Goal: Task Accomplishment & Management: Use online tool/utility

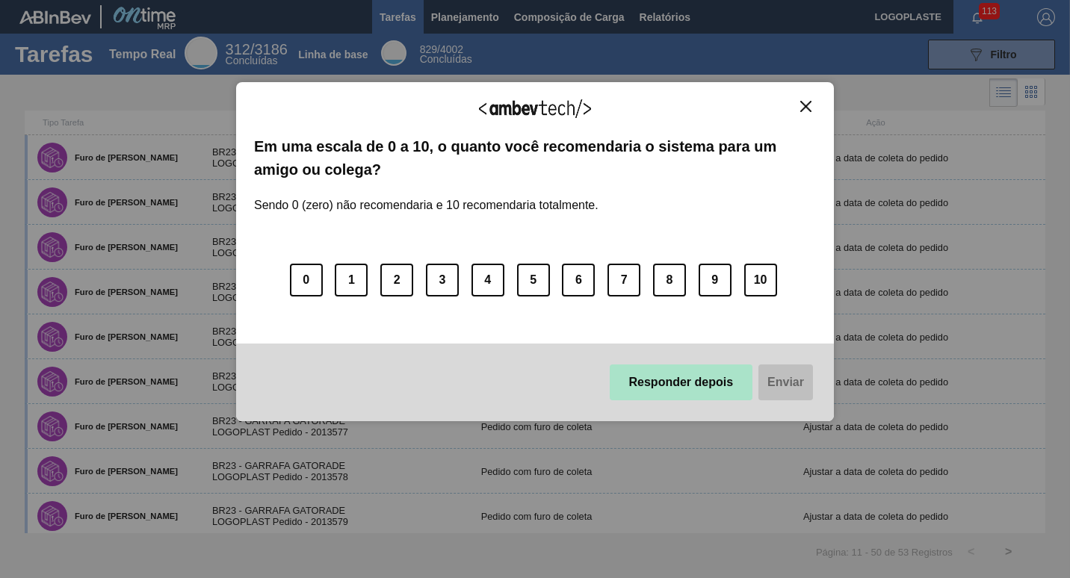
click at [687, 377] on button "Responder depois" at bounding box center [681, 383] width 143 height 36
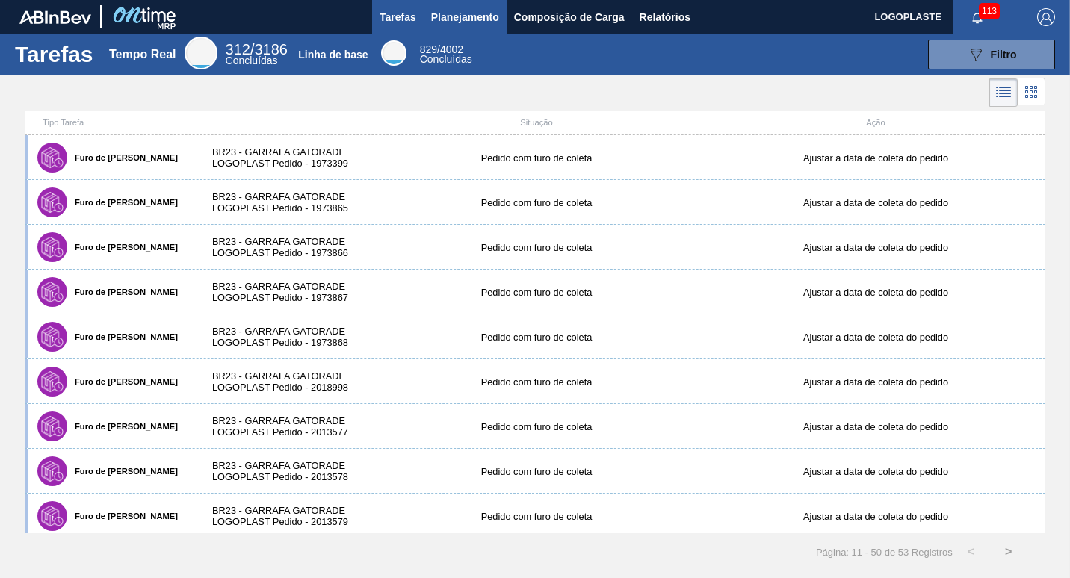
click at [473, 16] on span "Planejamento" at bounding box center [465, 17] width 68 height 18
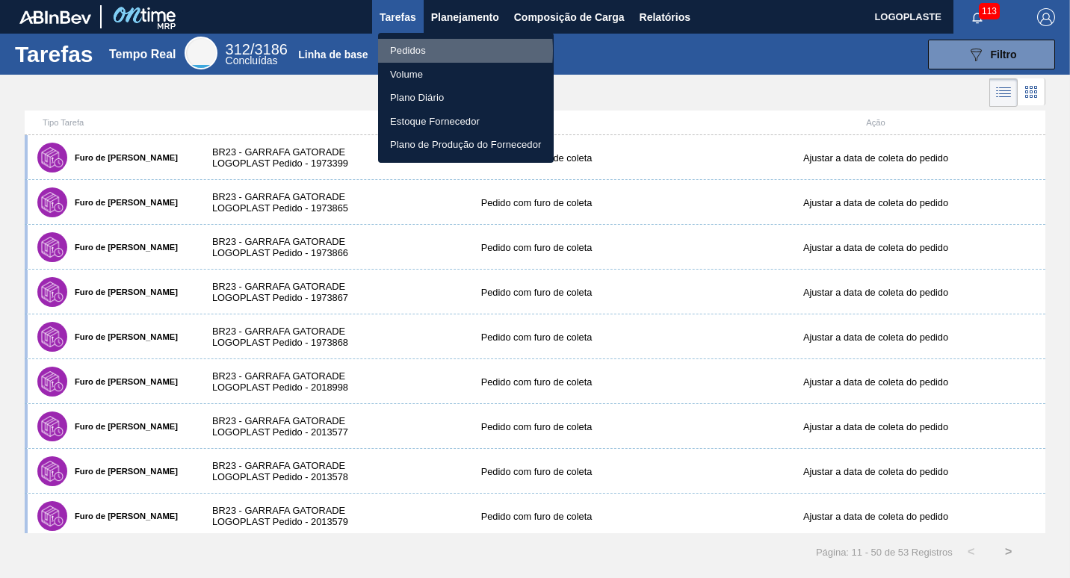
click at [420, 51] on li "Pedidos" at bounding box center [466, 51] width 176 height 24
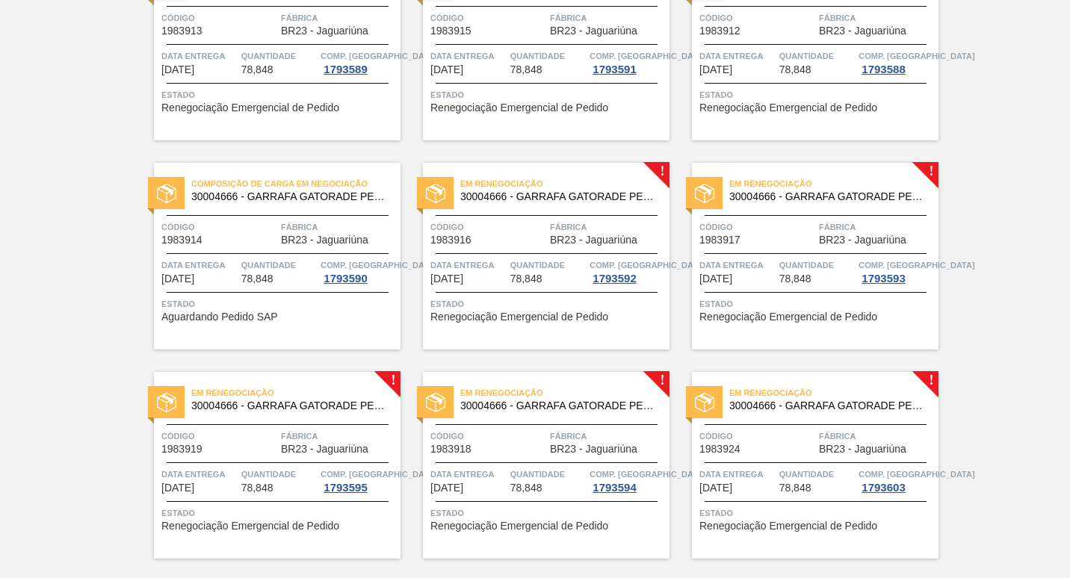
scroll to position [3144, 0]
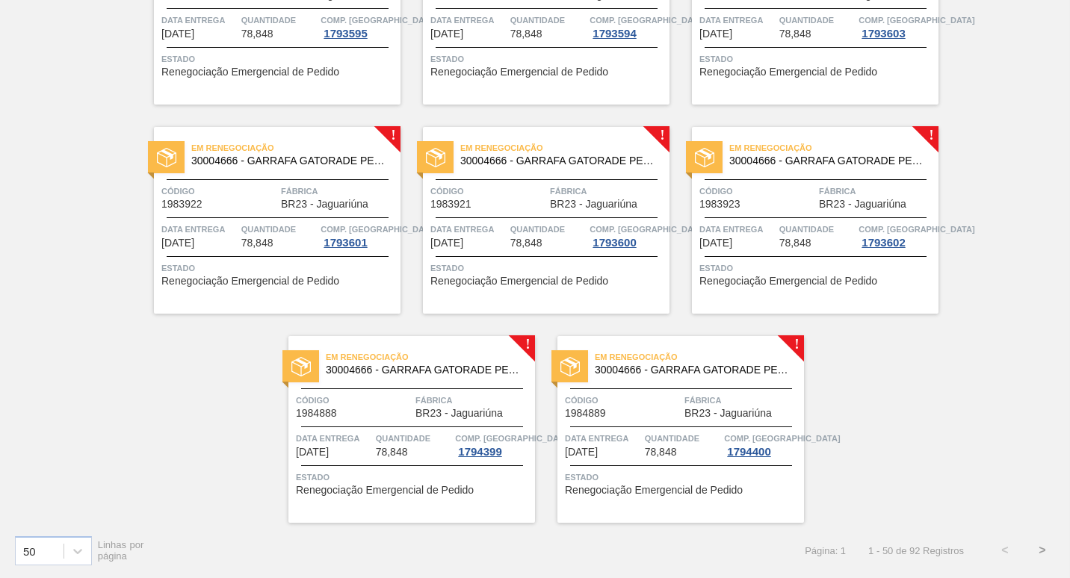
click at [1038, 548] on button ">" at bounding box center [1042, 550] width 37 height 37
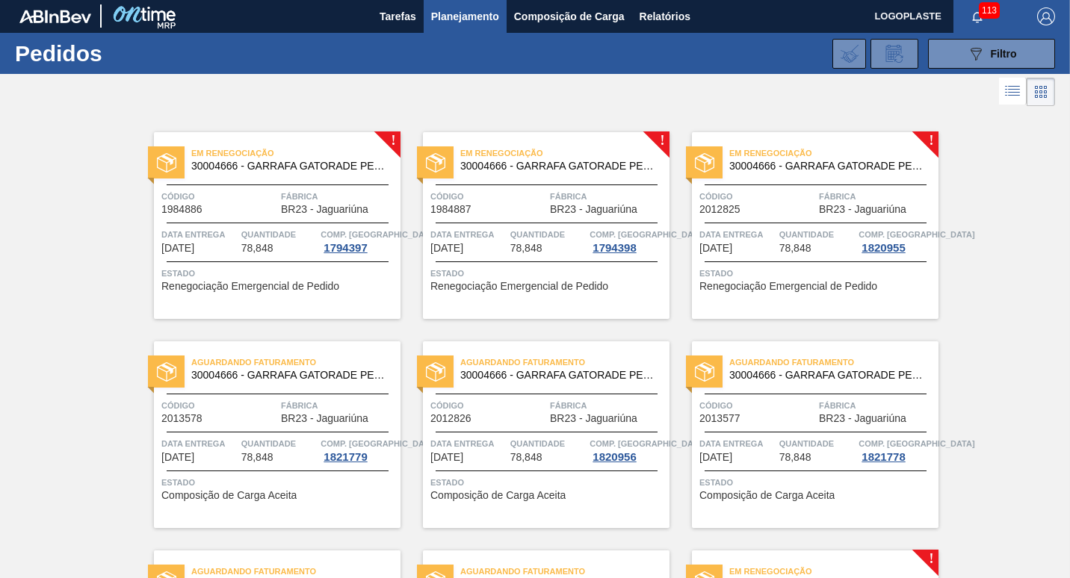
scroll to position [0, 0]
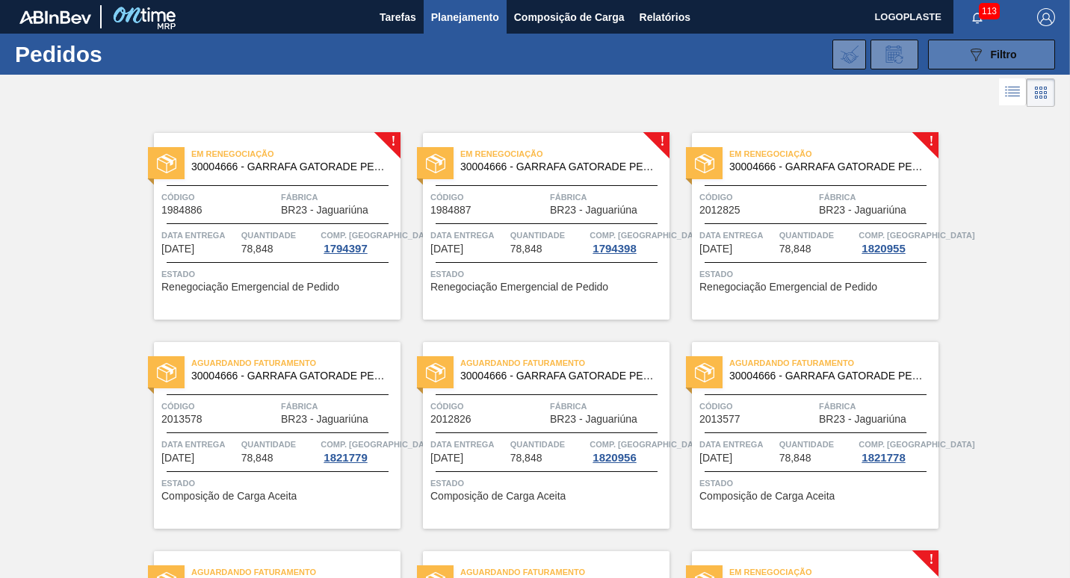
click at [1006, 55] on span "Filtro" at bounding box center [1004, 55] width 26 height 12
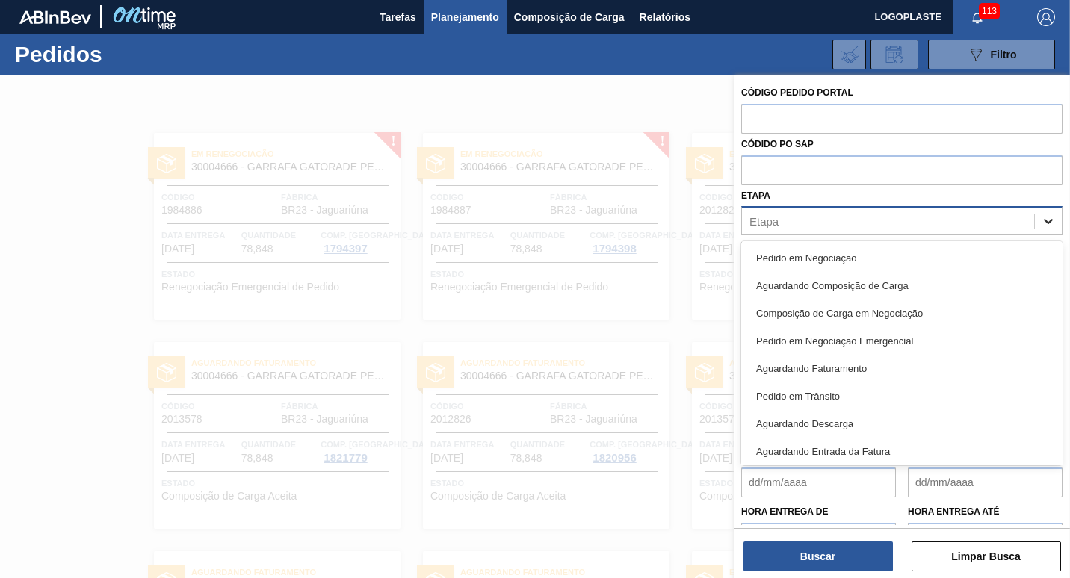
click at [1044, 221] on icon at bounding box center [1048, 222] width 9 height 5
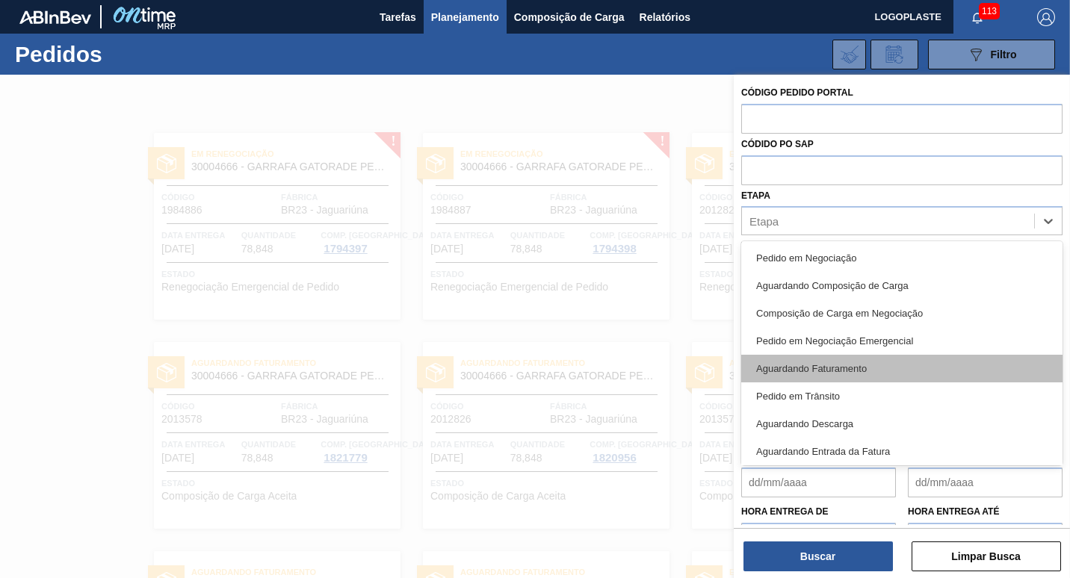
click at [873, 365] on div "Aguardando Faturamento" at bounding box center [901, 369] width 321 height 28
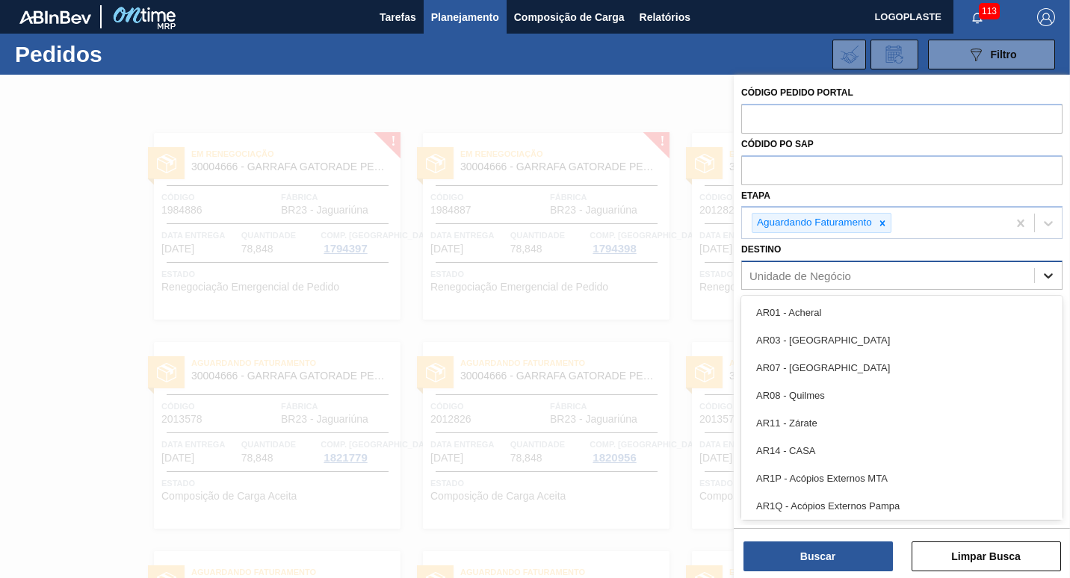
click at [1051, 276] on icon at bounding box center [1048, 275] width 15 height 15
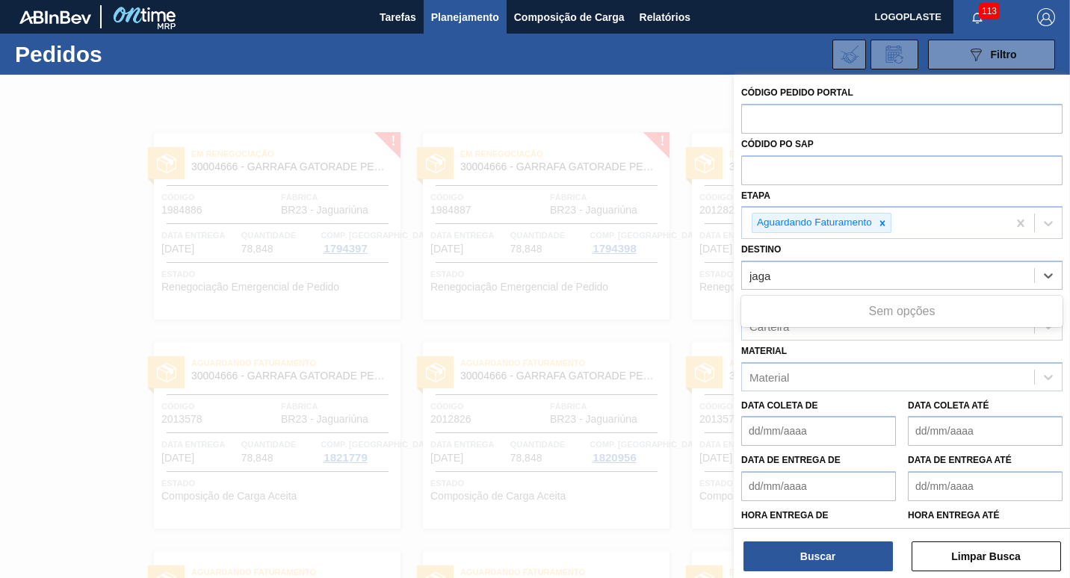
type input "jag"
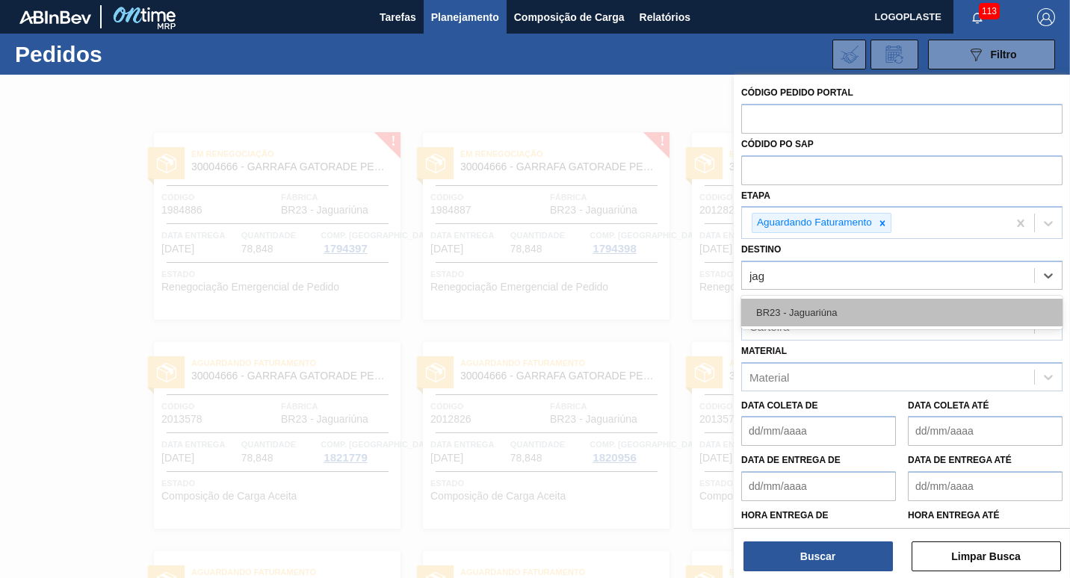
click at [810, 315] on div "BR23 - Jaguariúna" at bounding box center [901, 313] width 321 height 28
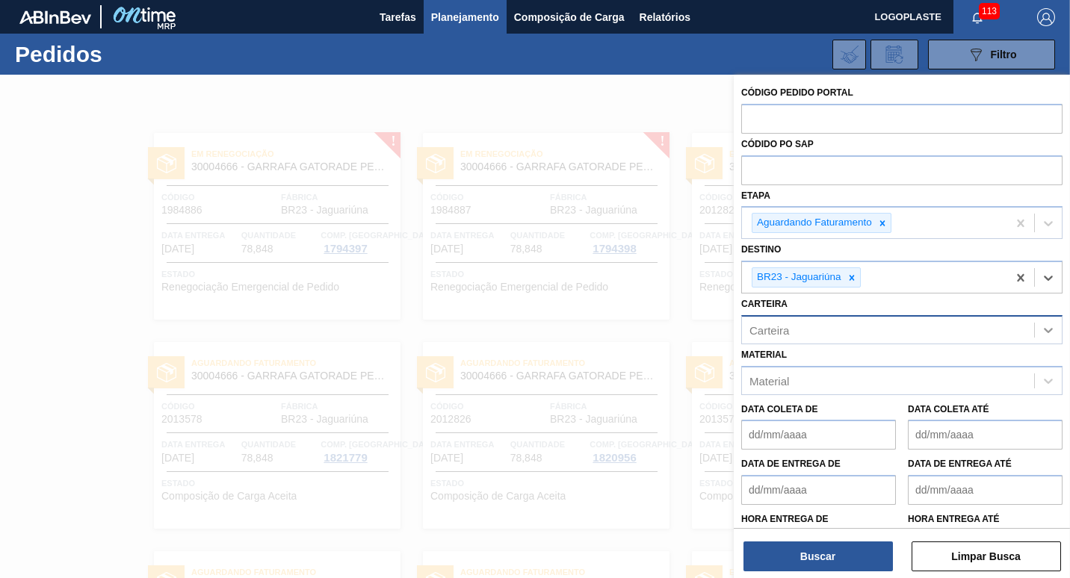
click at [1047, 333] on icon at bounding box center [1048, 330] width 15 height 15
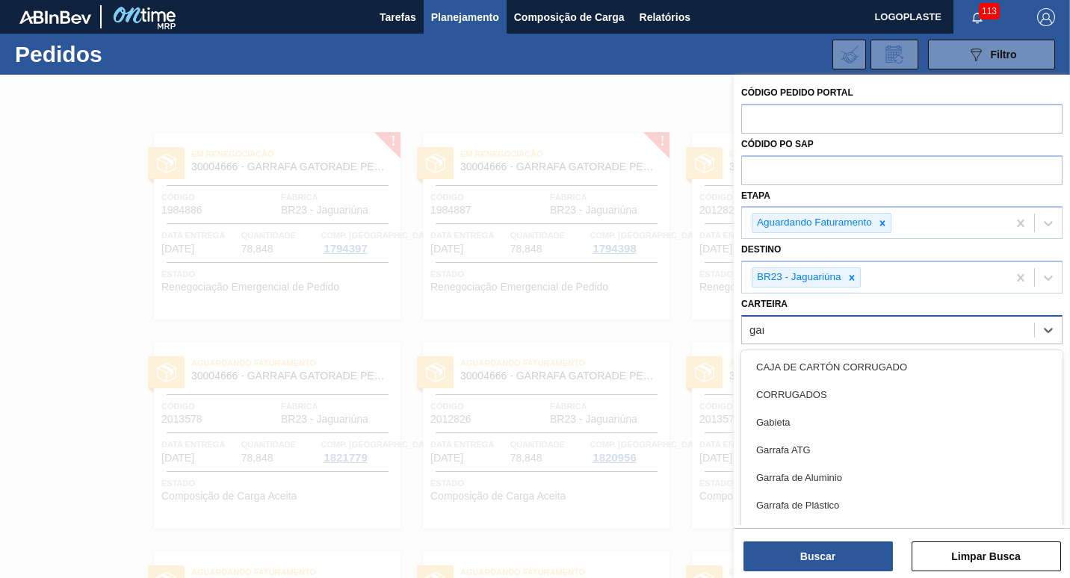
type input "garr"
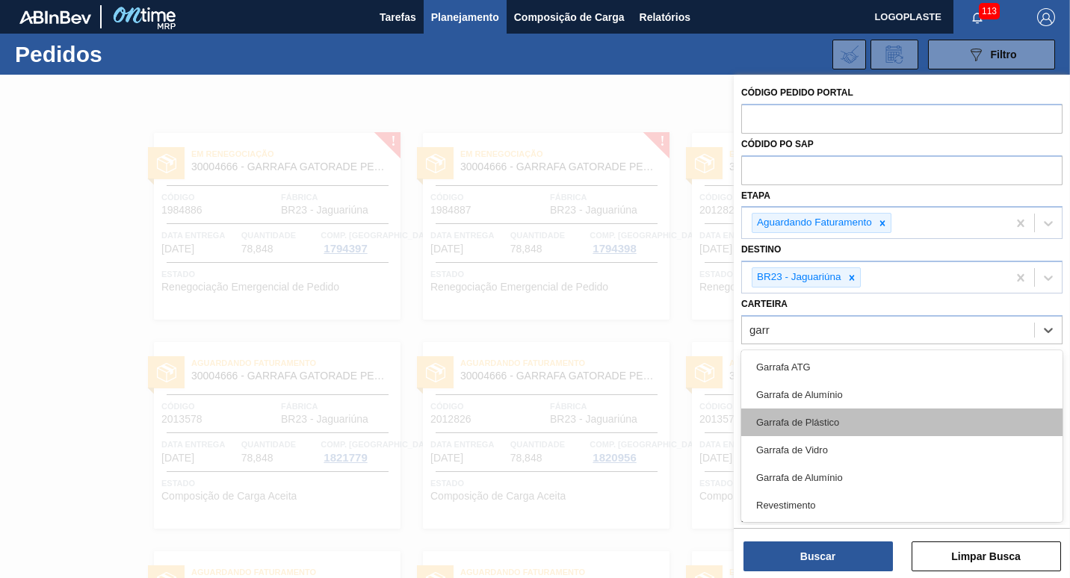
click at [835, 419] on div "Garrafa de Plástico" at bounding box center [901, 423] width 321 height 28
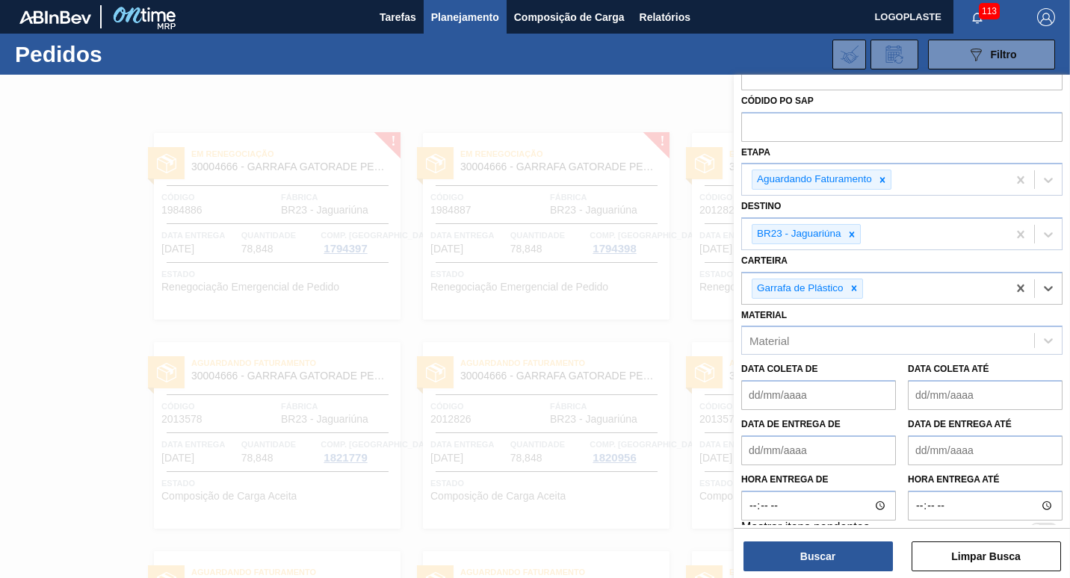
scroll to position [64, 0]
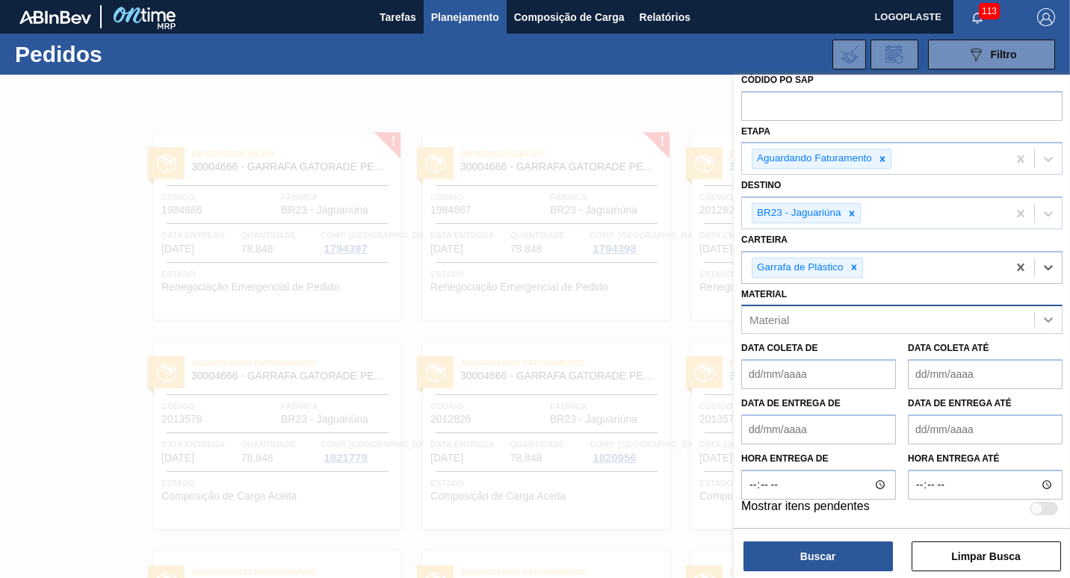
click at [1050, 318] on icon at bounding box center [1048, 320] width 9 height 5
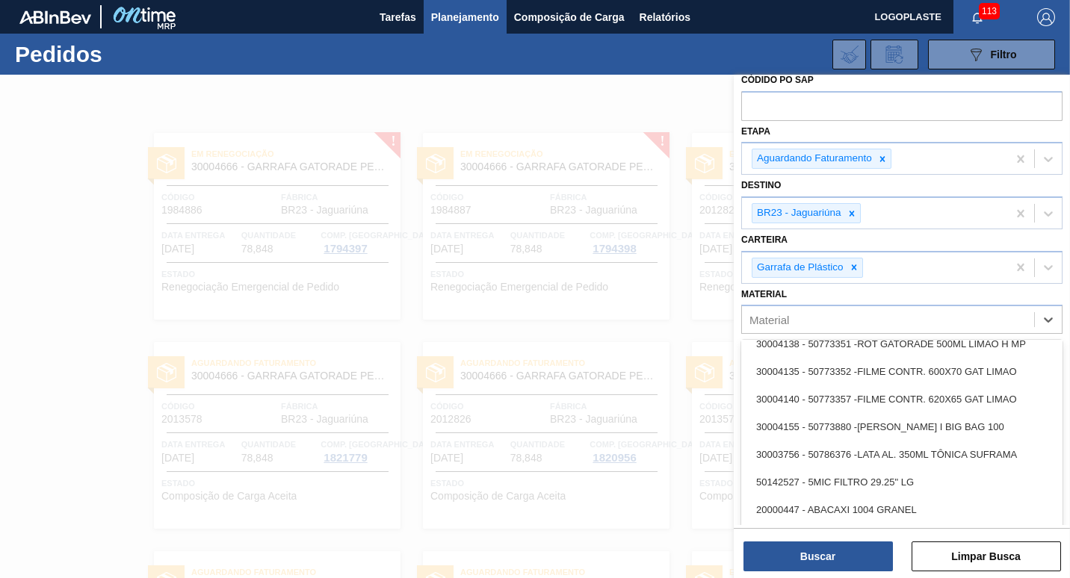
scroll to position [1121, 0]
click at [579, 346] on div at bounding box center [535, 364] width 1070 height 578
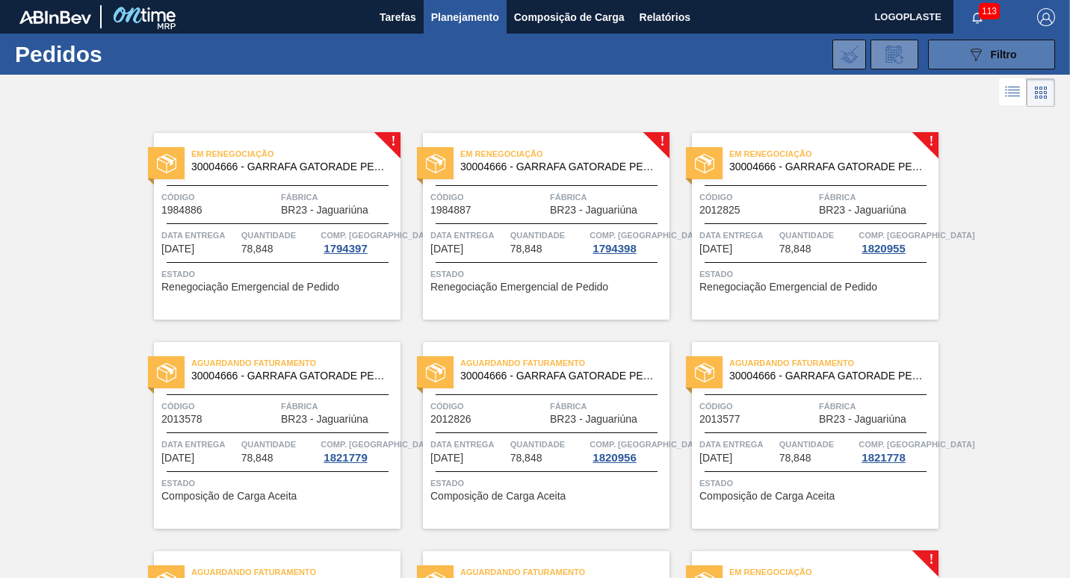
click at [1005, 55] on span "Filtro" at bounding box center [1004, 55] width 26 height 12
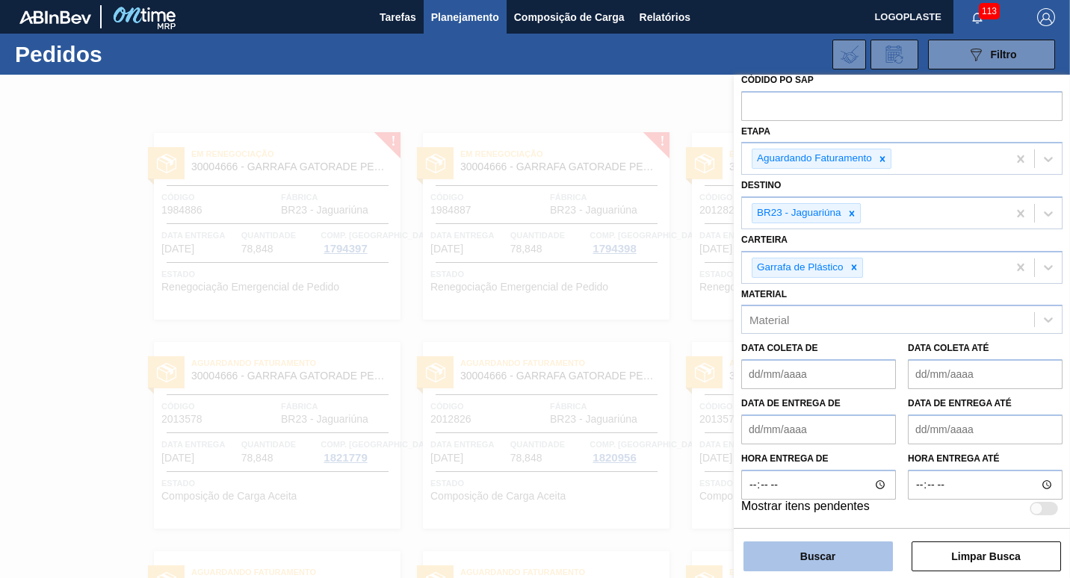
click at [826, 557] on button "Buscar" at bounding box center [817, 557] width 149 height 30
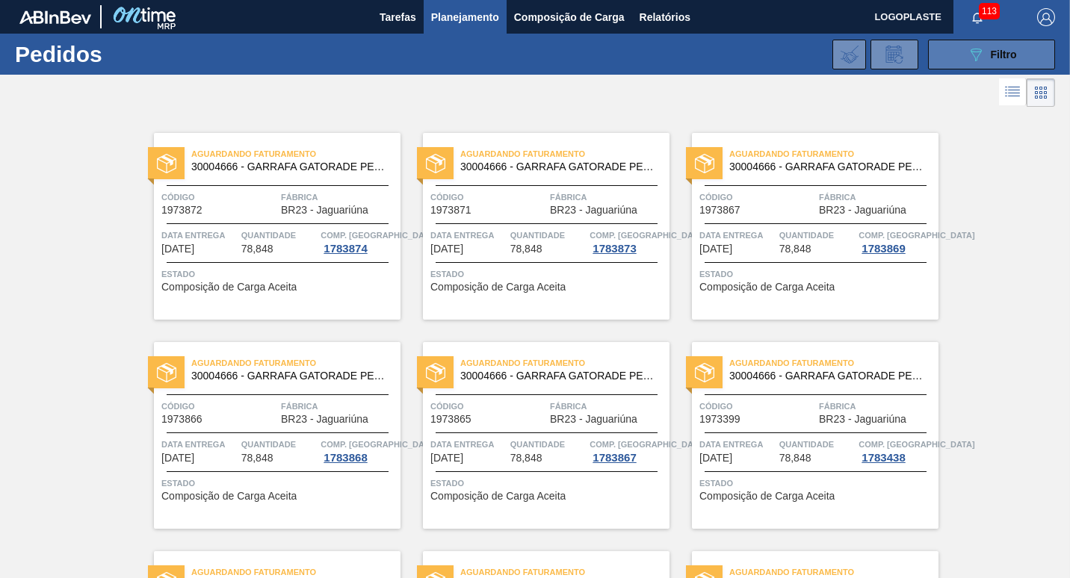
click at [976, 50] on icon "089F7B8B-B2A5-4AFE-B5C0-19BA573D28AC" at bounding box center [976, 55] width 18 height 18
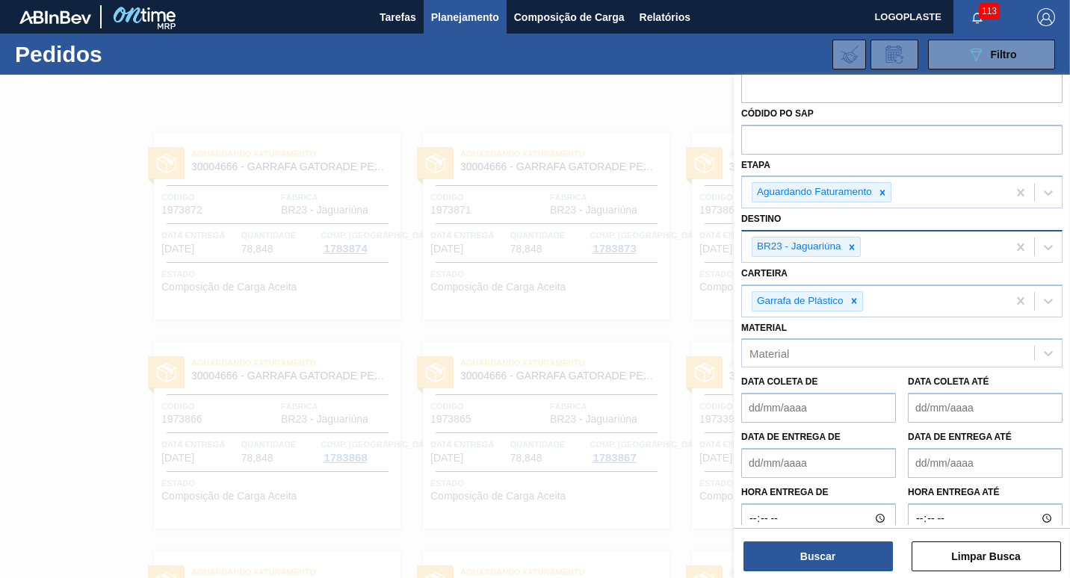
scroll to position [0, 0]
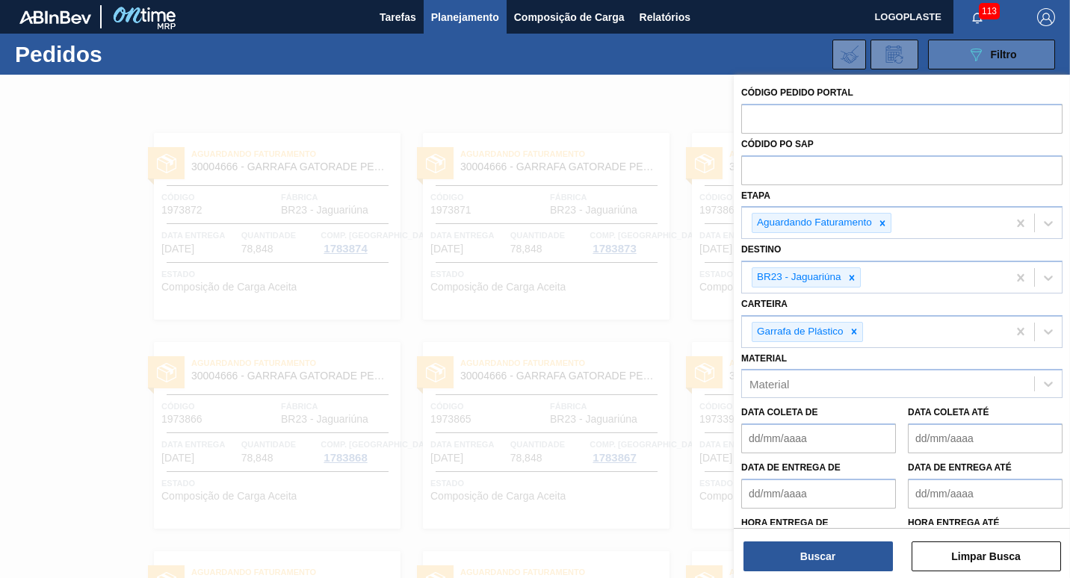
click at [950, 52] on button "089F7B8B-B2A5-4AFE-B5C0-19BA573D28AC Filtro" at bounding box center [991, 55] width 127 height 30
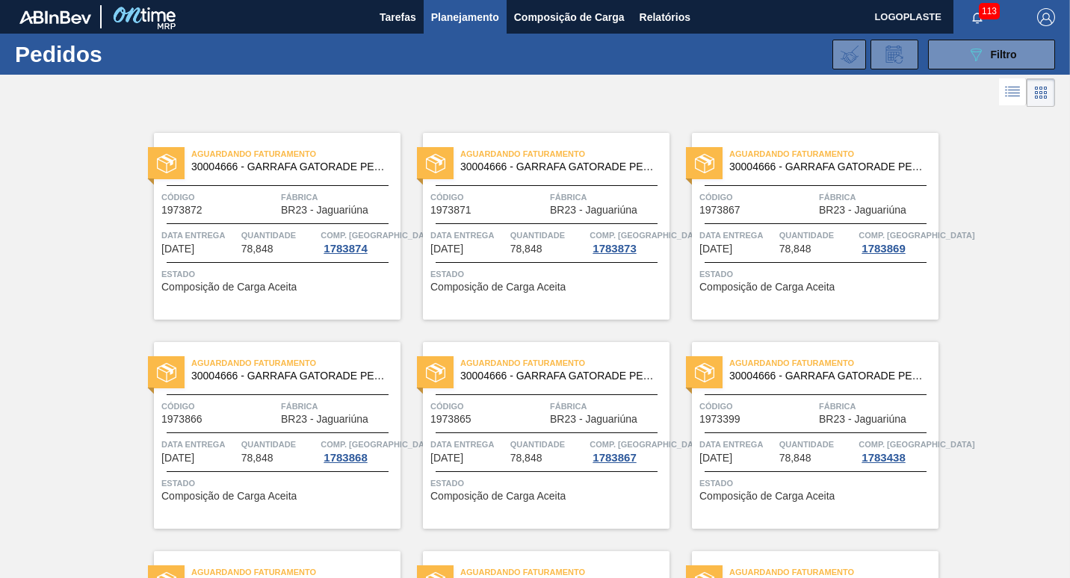
click at [1018, 90] on icon at bounding box center [1012, 92] width 18 height 18
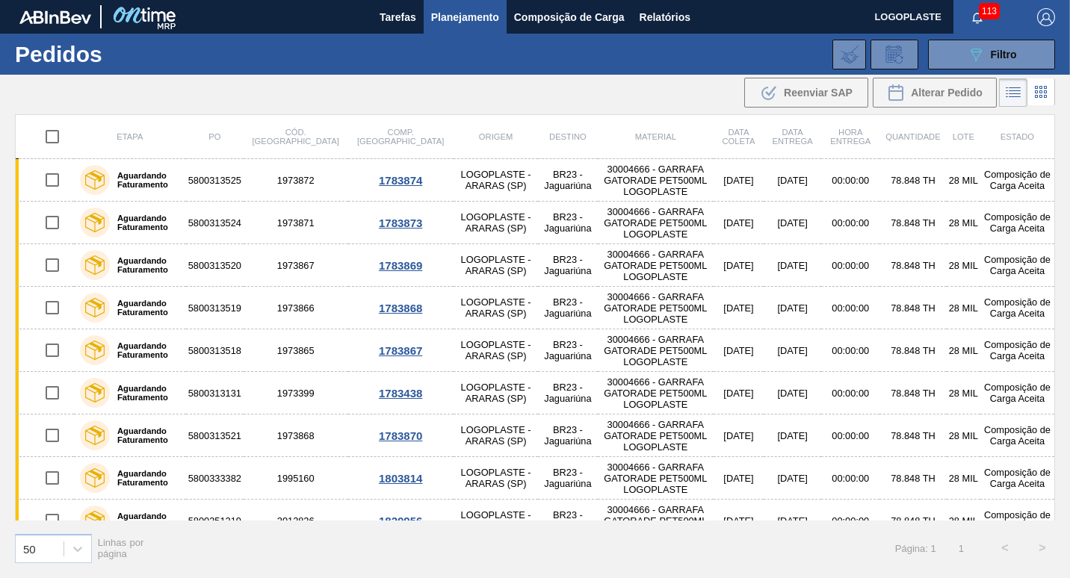
click at [1008, 89] on icon at bounding box center [1013, 93] width 18 height 18
click at [1011, 91] on icon at bounding box center [1015, 90] width 12 height 1
click at [449, 14] on span "Planejamento" at bounding box center [465, 17] width 68 height 18
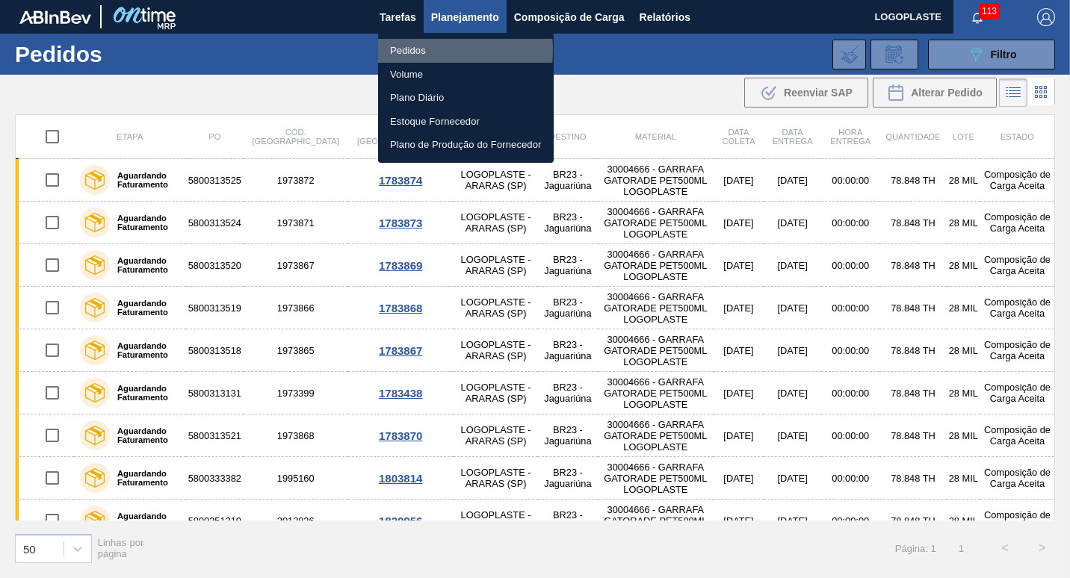
click at [403, 50] on li "Pedidos" at bounding box center [466, 51] width 176 height 24
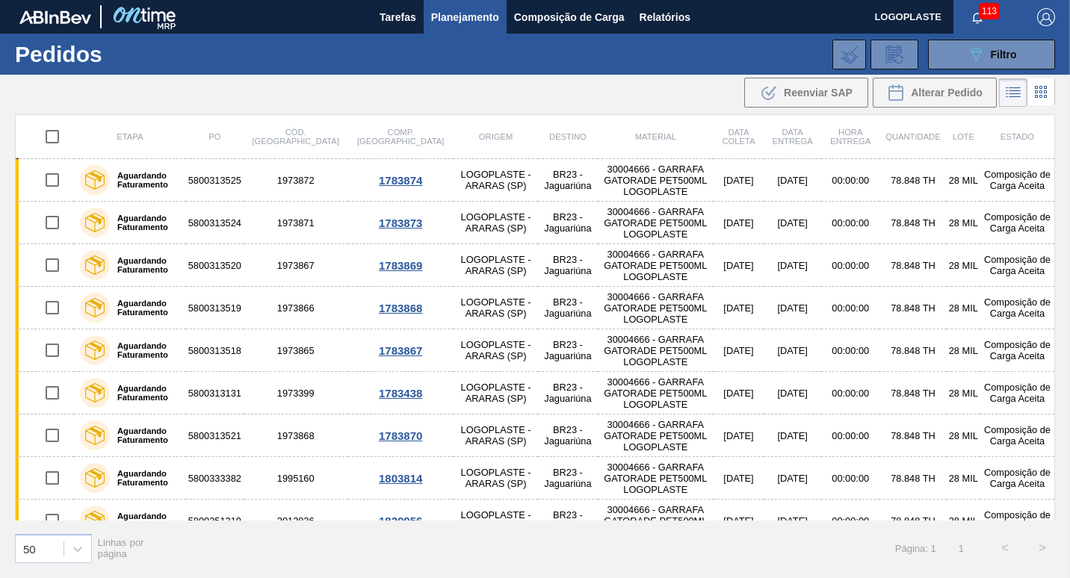
click at [1015, 88] on icon at bounding box center [1015, 87] width 12 height 1
click at [987, 55] on div "089F7B8B-B2A5-4AFE-B5C0-19BA573D28AC Filtro" at bounding box center [992, 55] width 50 height 18
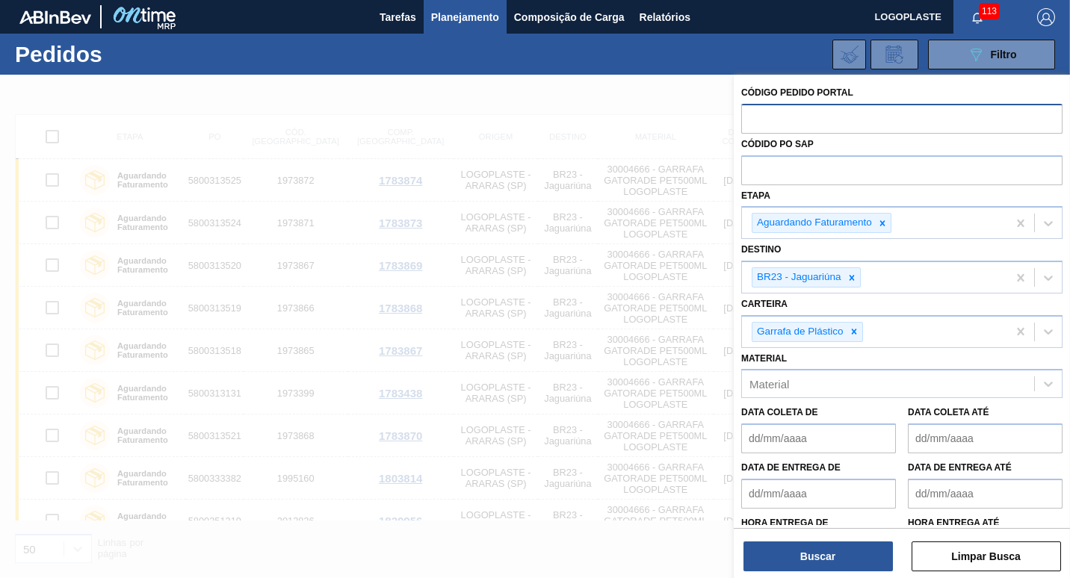
click at [778, 120] on input "text" at bounding box center [901, 118] width 321 height 28
click at [1047, 388] on icon at bounding box center [1048, 384] width 15 height 15
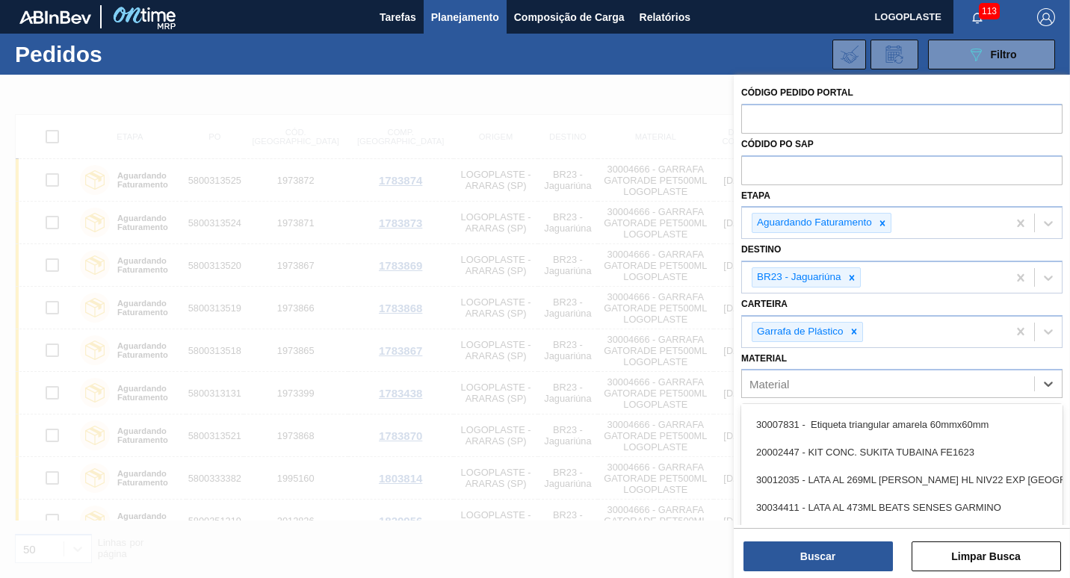
scroll to position [149, 0]
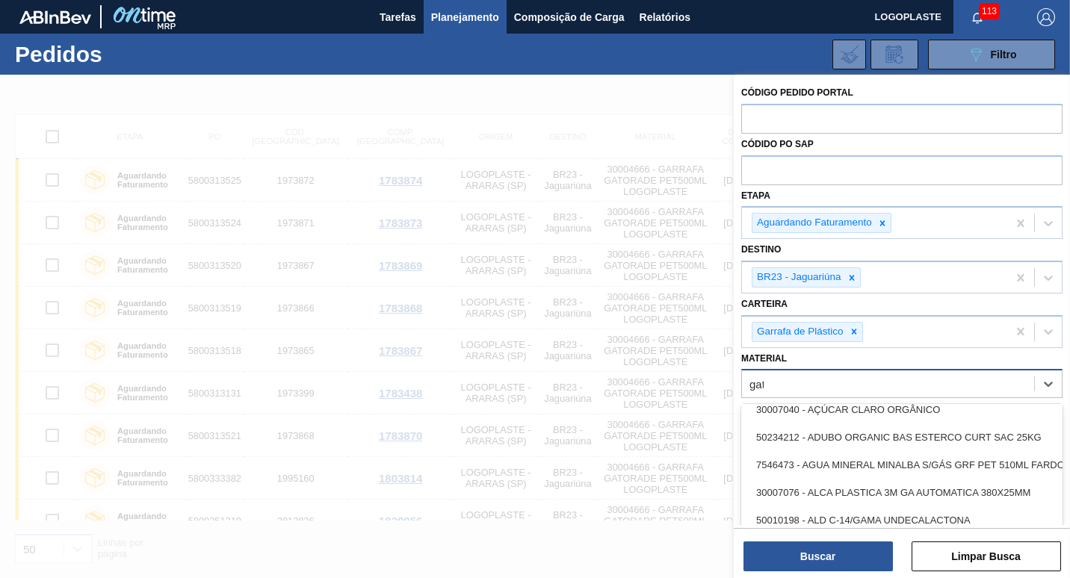
type input "gato"
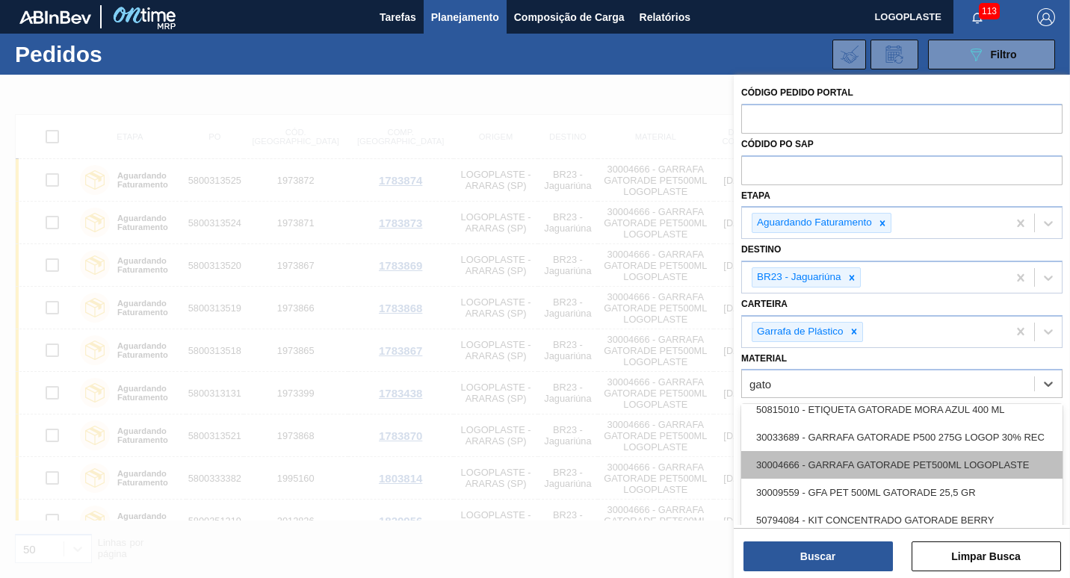
click at [851, 458] on div "30004666 - GARRAFA GATORADE PET500ML LOGOPLASTE" at bounding box center [901, 465] width 321 height 28
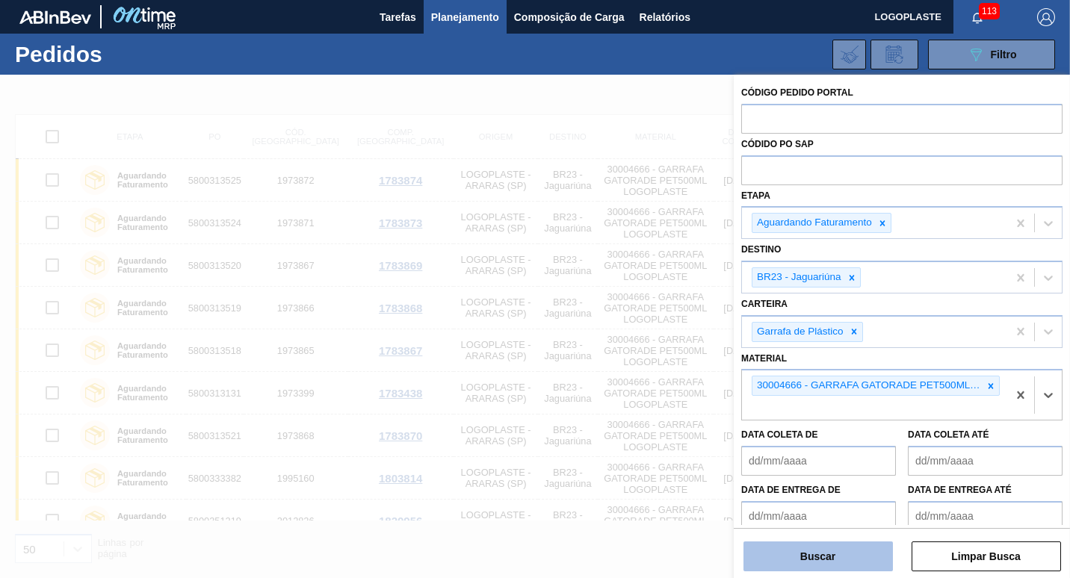
click at [832, 554] on button "Buscar" at bounding box center [817, 557] width 149 height 30
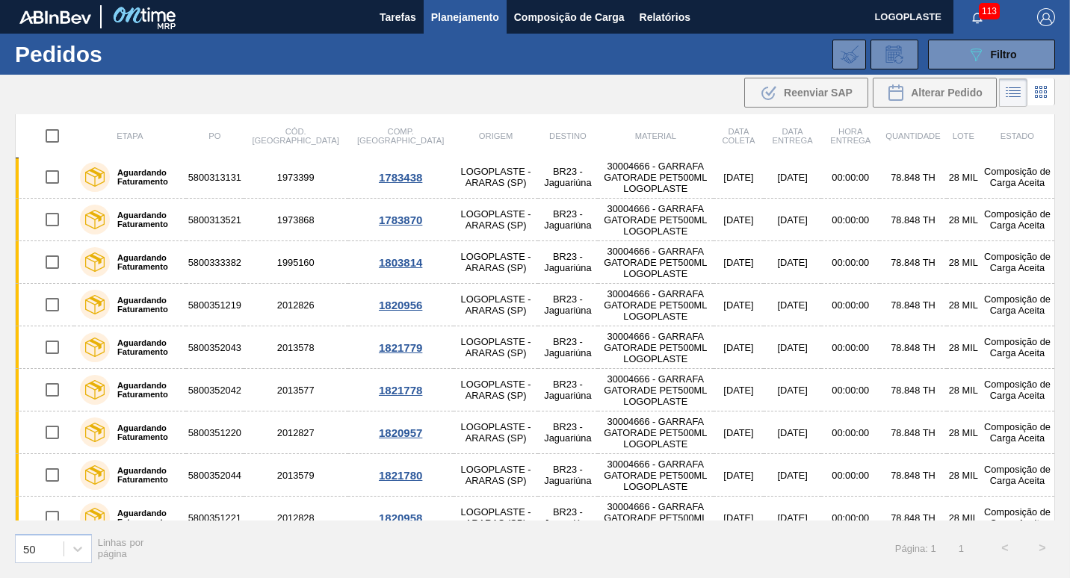
scroll to position [0, 0]
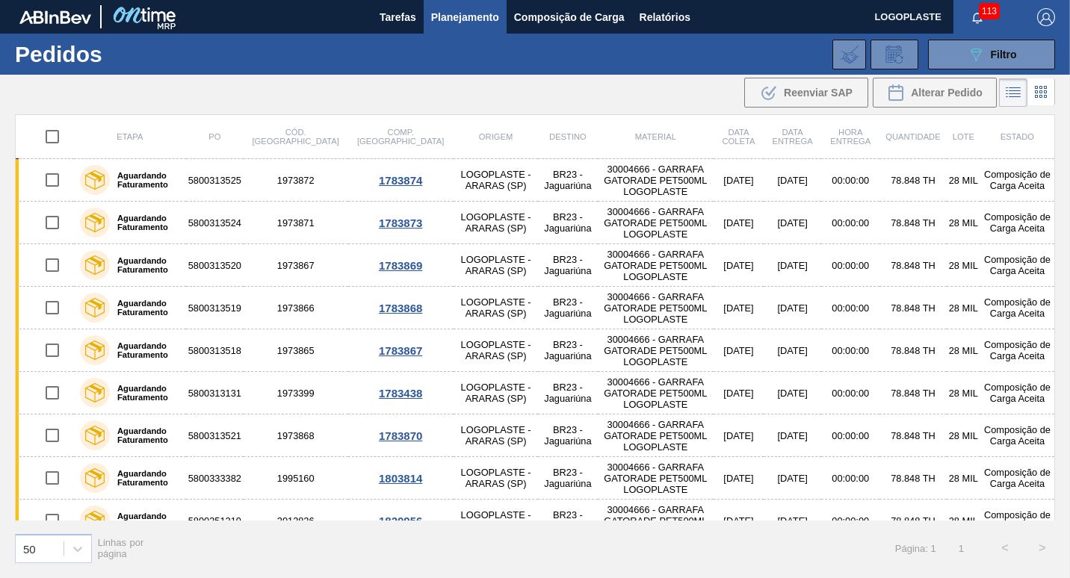
click at [1038, 88] on icon at bounding box center [1036, 87] width 3 height 3
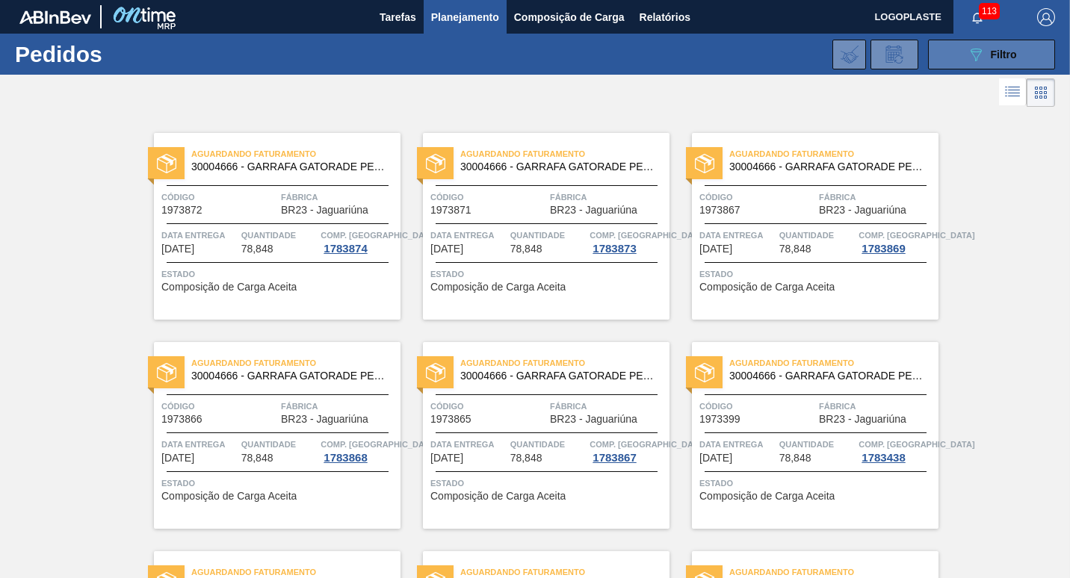
click at [1001, 54] on span "Filtro" at bounding box center [1004, 55] width 26 height 12
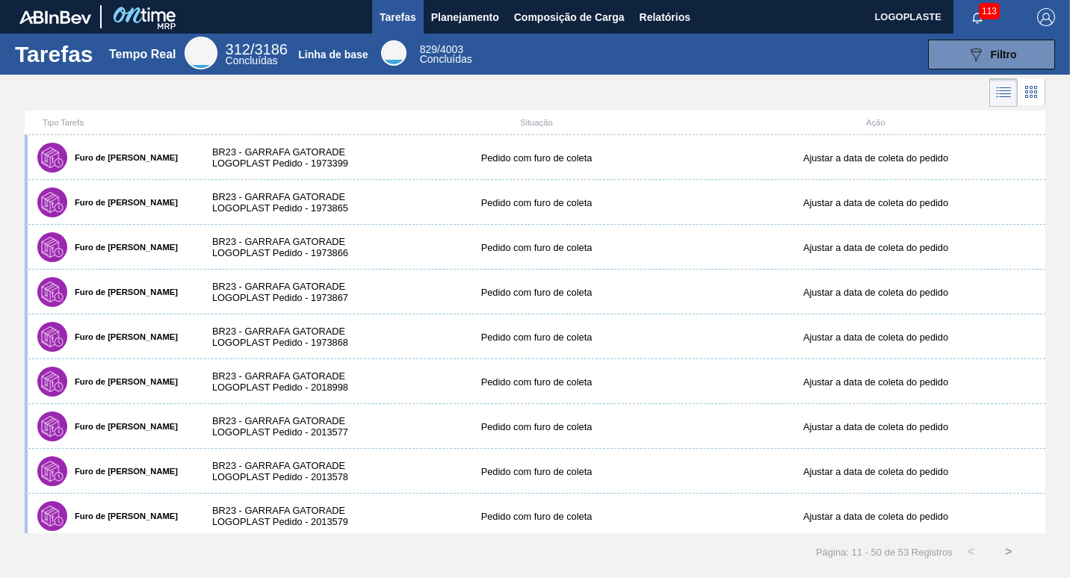
click at [1032, 93] on icon at bounding box center [1030, 91] width 3 height 3
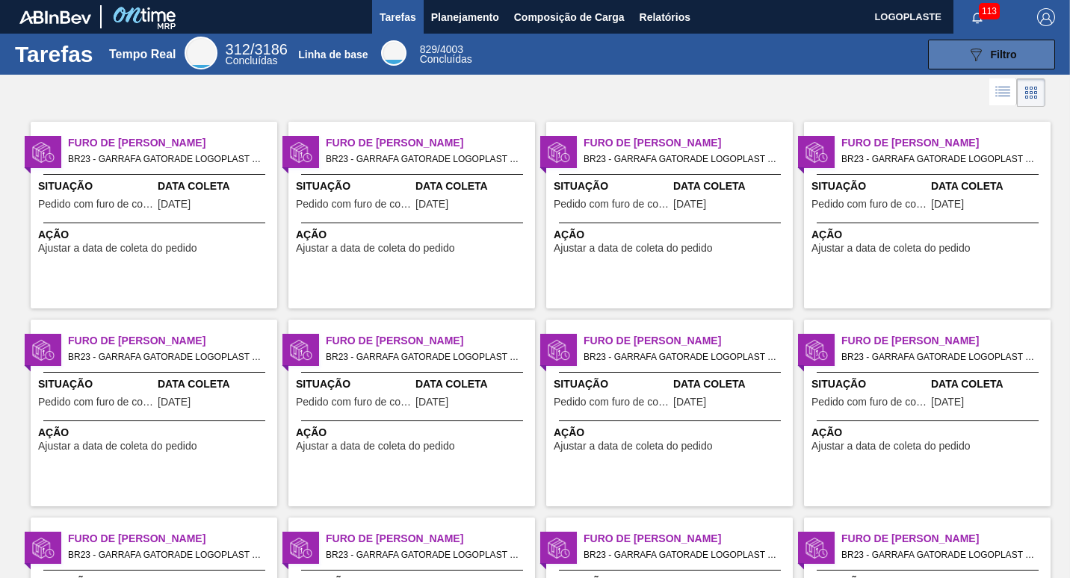
click at [981, 51] on icon "089F7B8B-B2A5-4AFE-B5C0-19BA573D28AC" at bounding box center [976, 55] width 18 height 18
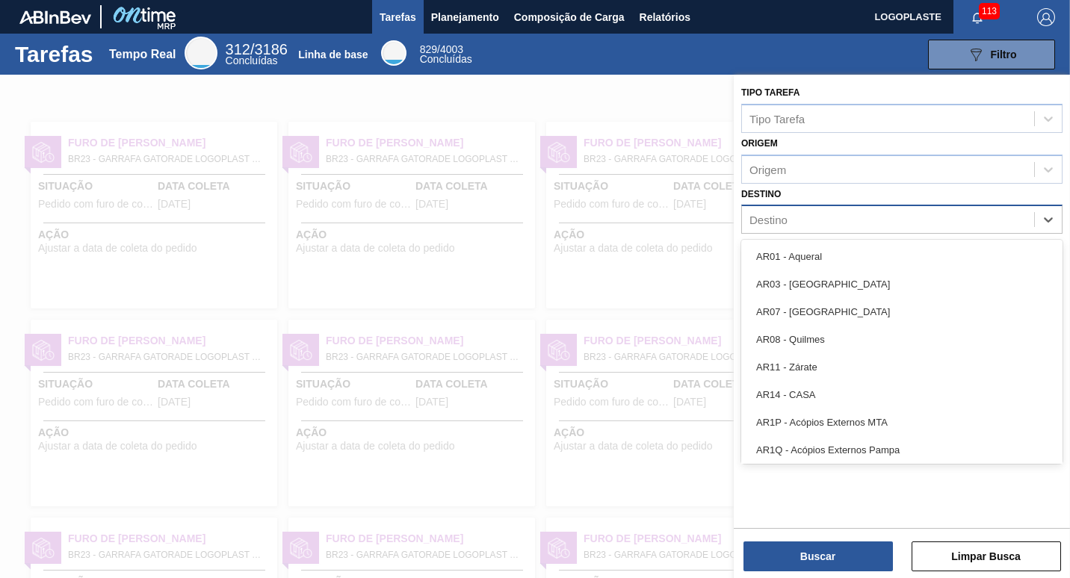
click at [758, 219] on div "Destino" at bounding box center [768, 220] width 38 height 13
type input "ja"
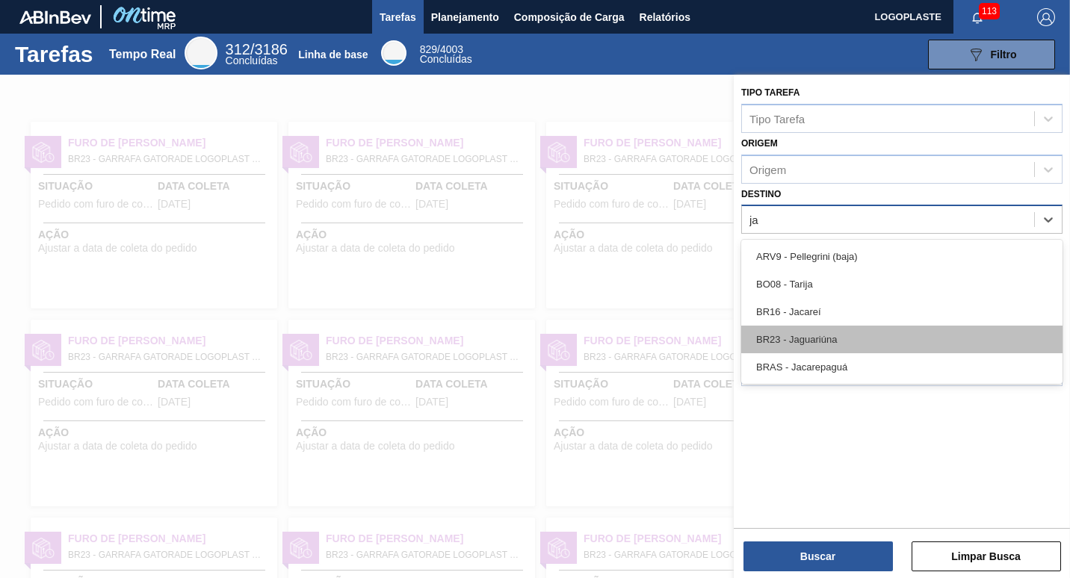
click at [826, 335] on div "BR23 - Jaguariúna" at bounding box center [901, 340] width 321 height 28
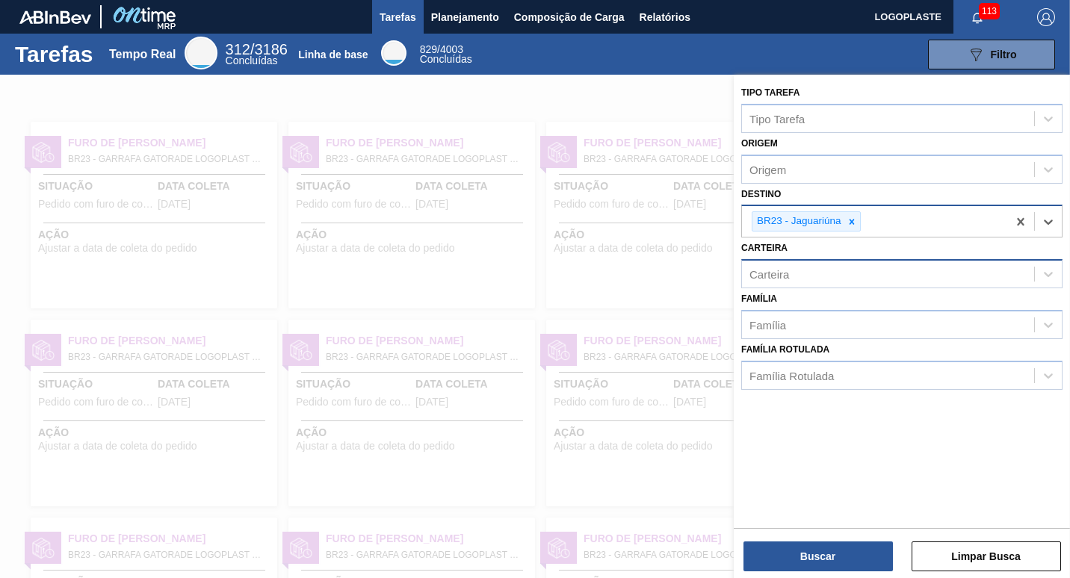
click at [785, 276] on div "Carteira" at bounding box center [769, 274] width 40 height 13
type input "b"
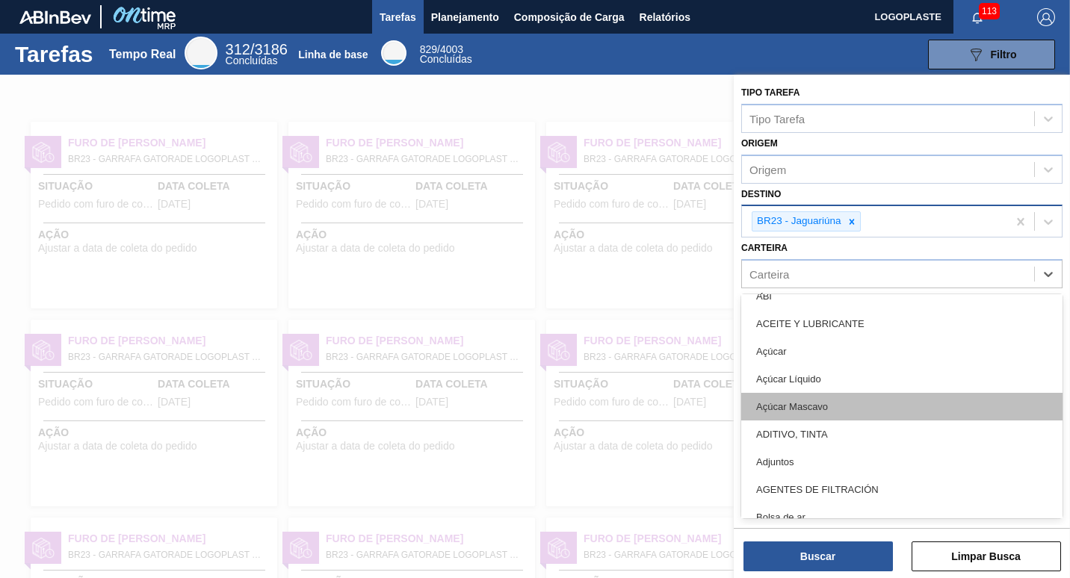
scroll to position [149, 0]
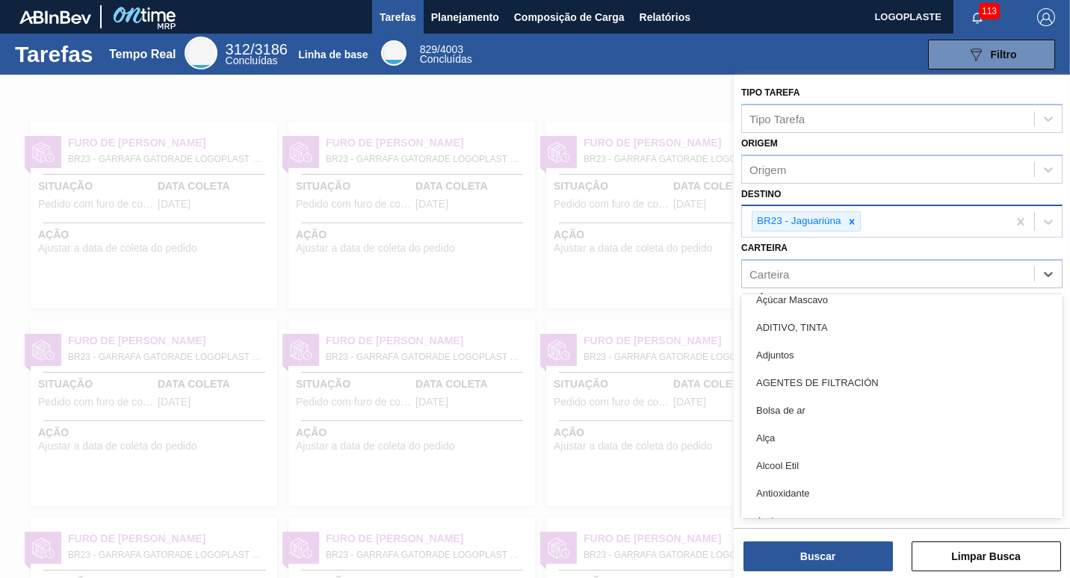
click at [694, 321] on div at bounding box center [535, 364] width 1070 height 578
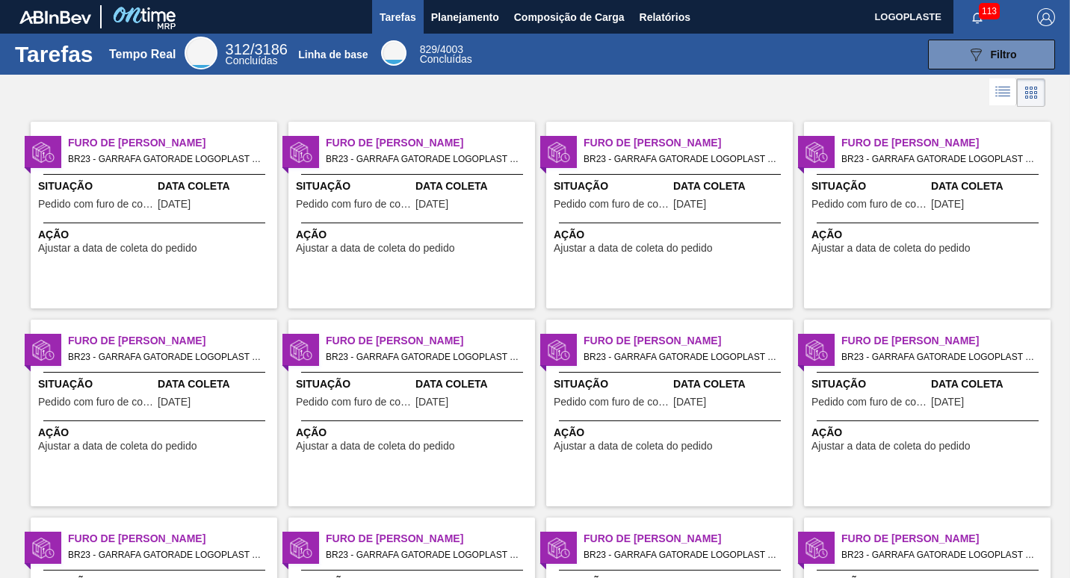
click at [996, 89] on icon at bounding box center [1003, 92] width 18 height 18
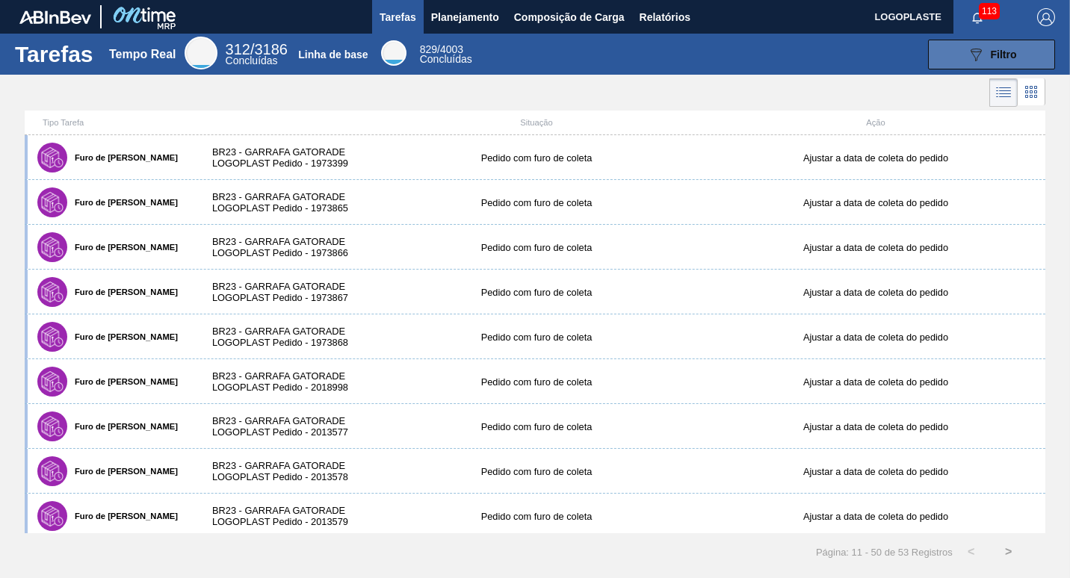
click at [995, 52] on span "Filtro" at bounding box center [1004, 55] width 26 height 12
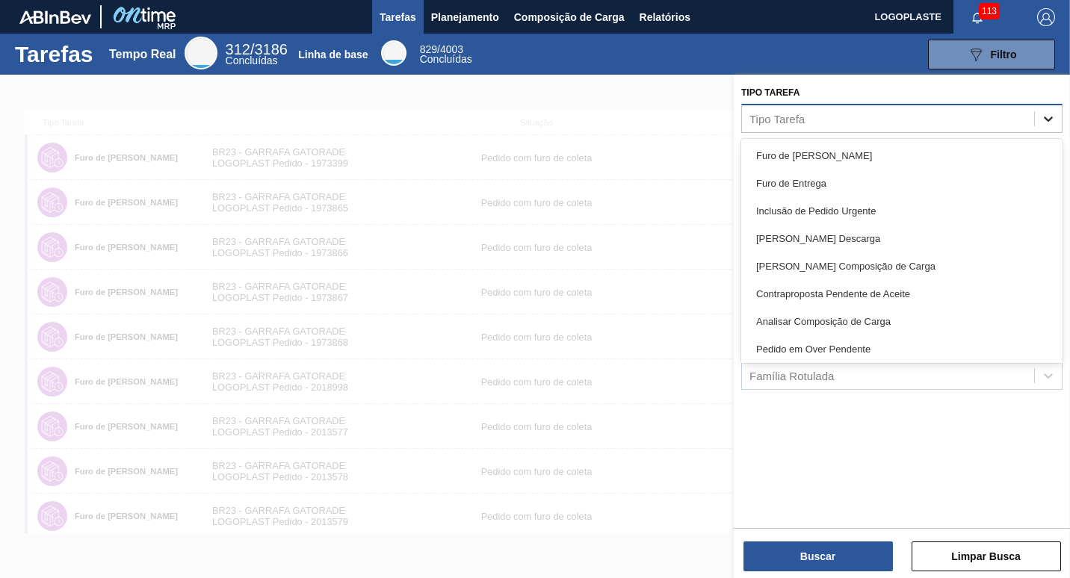
click at [1050, 118] on icon at bounding box center [1048, 119] width 9 height 5
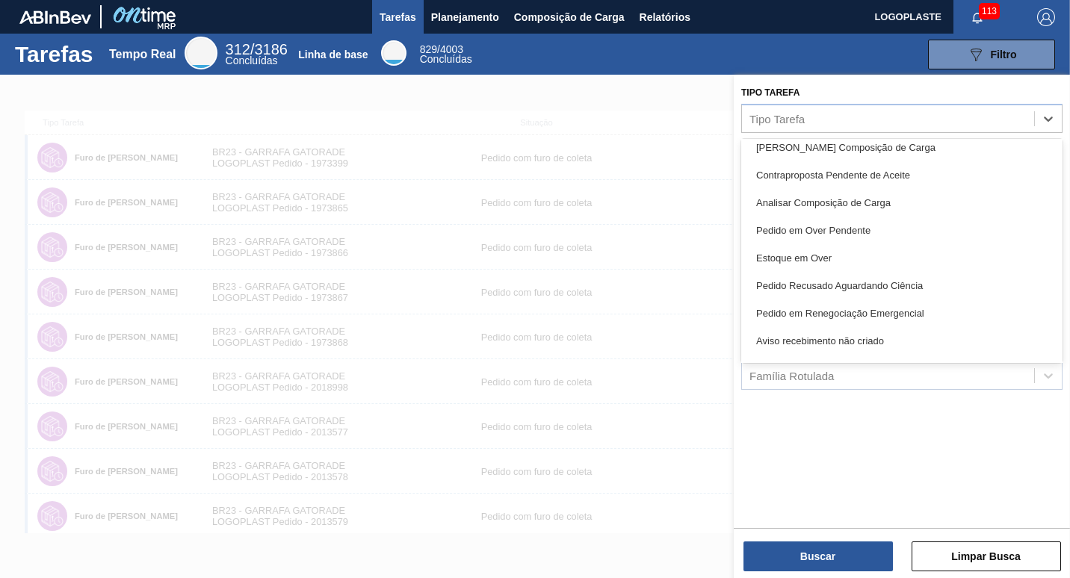
scroll to position [0, 0]
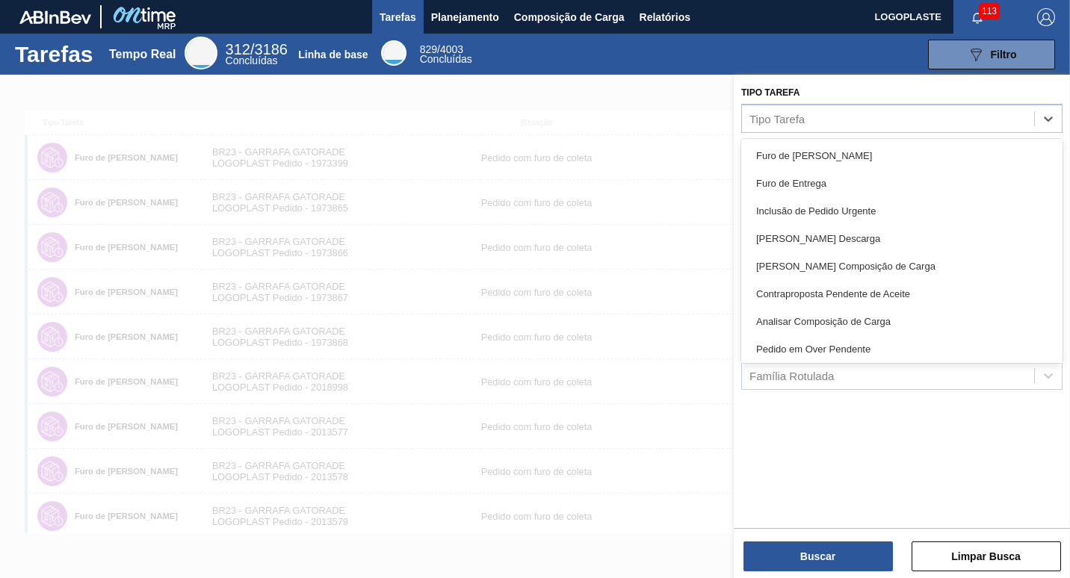
click at [676, 128] on div at bounding box center [535, 364] width 1070 height 578
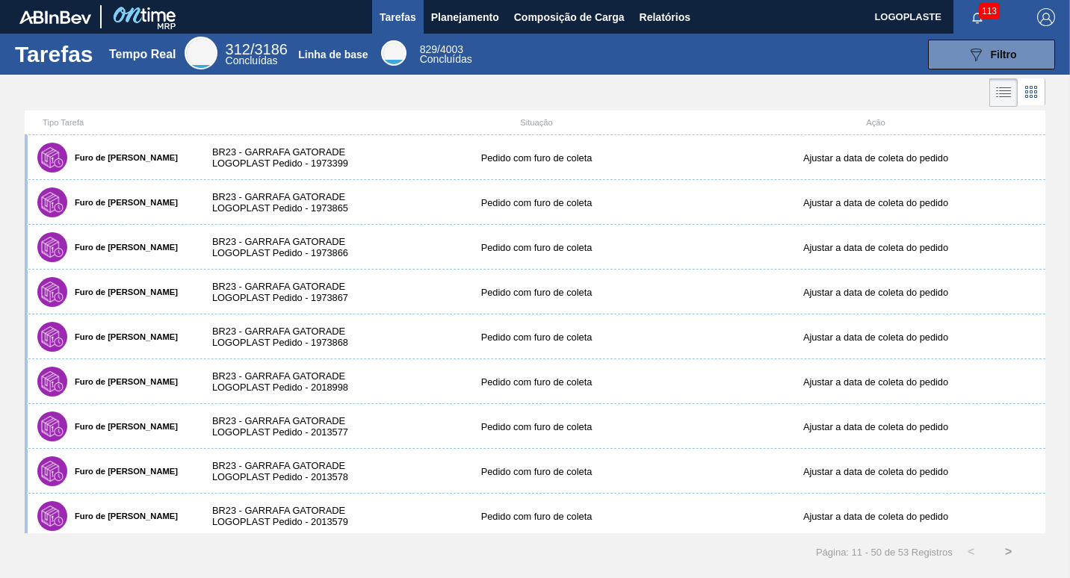
click at [400, 19] on span "Tarefas" at bounding box center [398, 17] width 37 height 18
click at [451, 20] on span "Planejamento" at bounding box center [465, 17] width 68 height 18
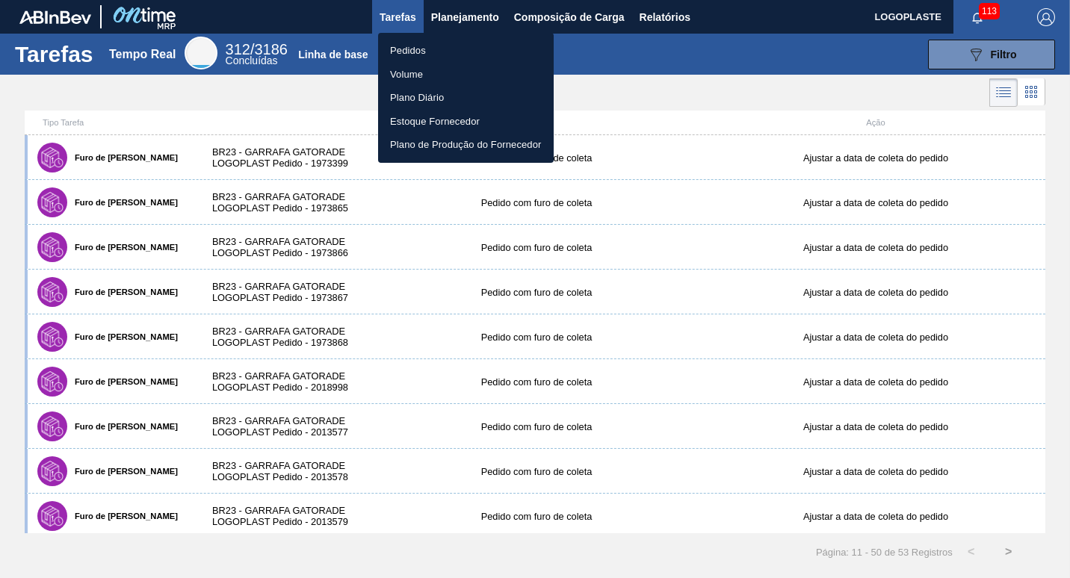
click at [410, 50] on li "Pedidos" at bounding box center [466, 51] width 176 height 24
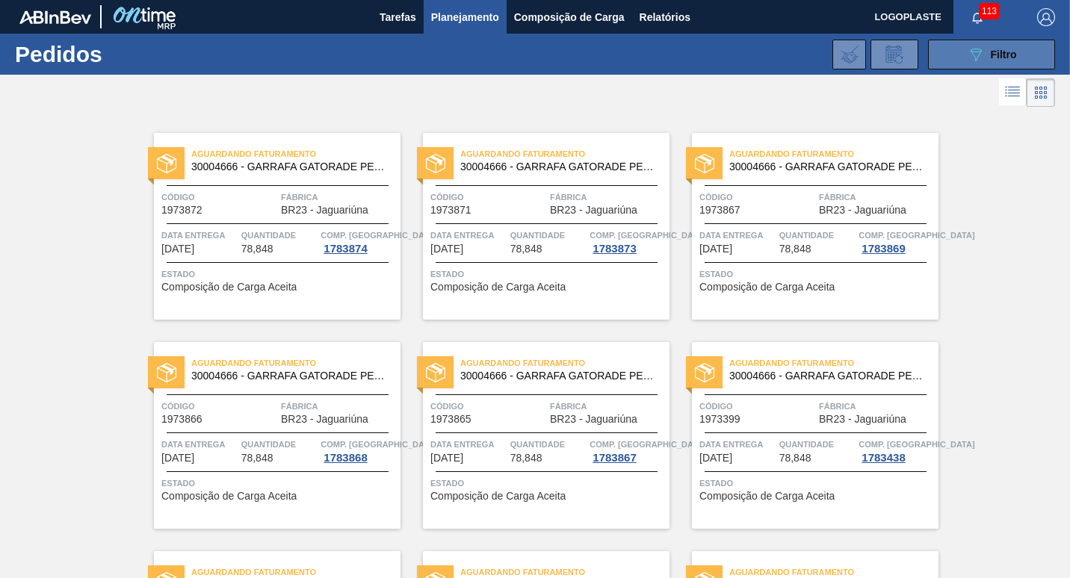
click at [997, 52] on span "Filtro" at bounding box center [1004, 55] width 26 height 12
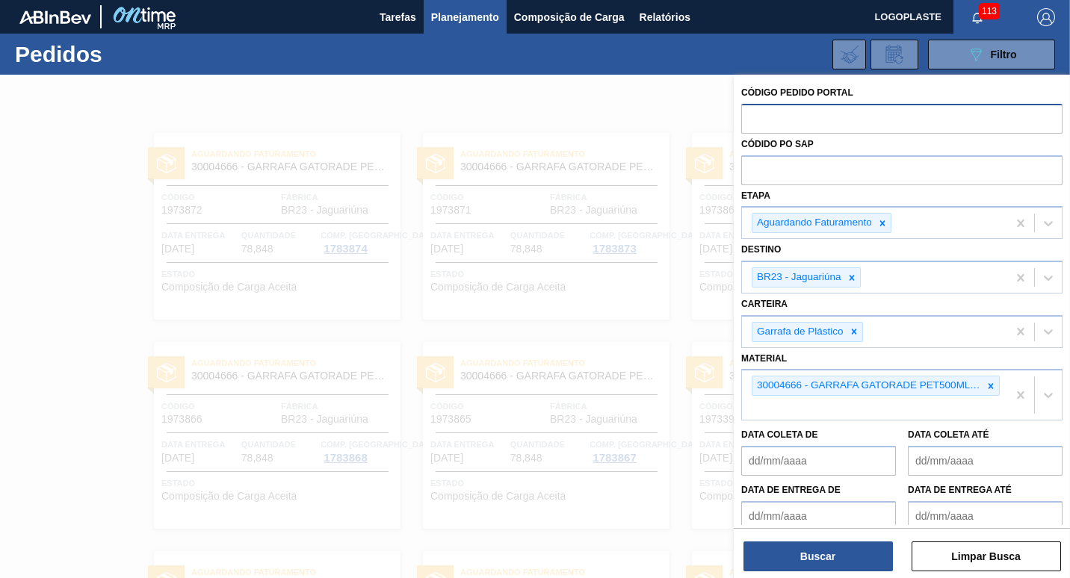
click at [794, 115] on input "text" at bounding box center [901, 118] width 321 height 28
click at [761, 173] on input "text" at bounding box center [901, 169] width 321 height 28
type input "b"
click at [778, 168] on input "text" at bounding box center [901, 169] width 321 height 28
click at [763, 120] on input "text" at bounding box center [901, 118] width 321 height 28
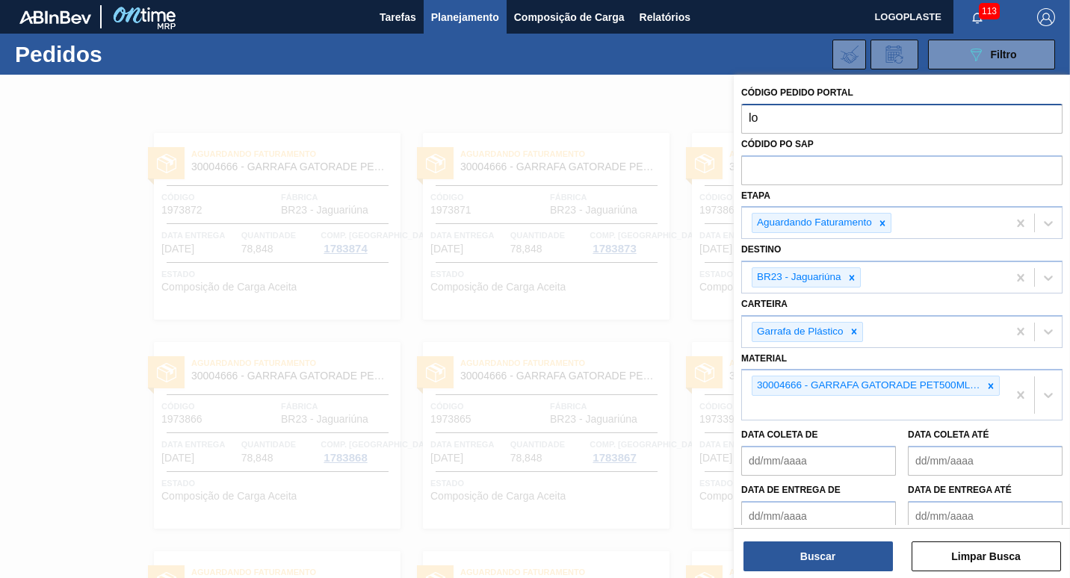
type input "l"
click at [1048, 220] on icon at bounding box center [1048, 223] width 15 height 15
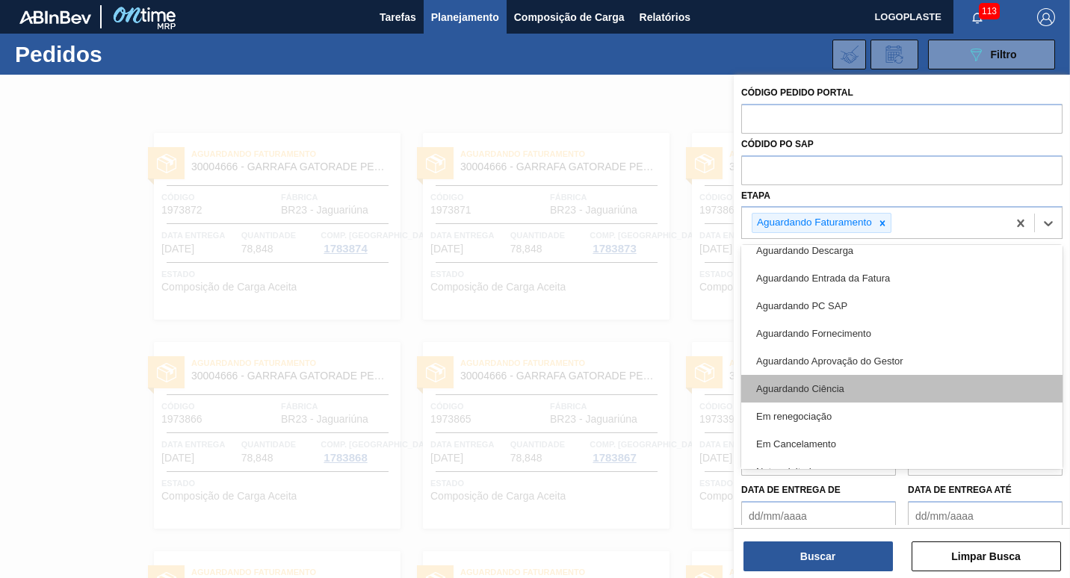
scroll to position [169, 0]
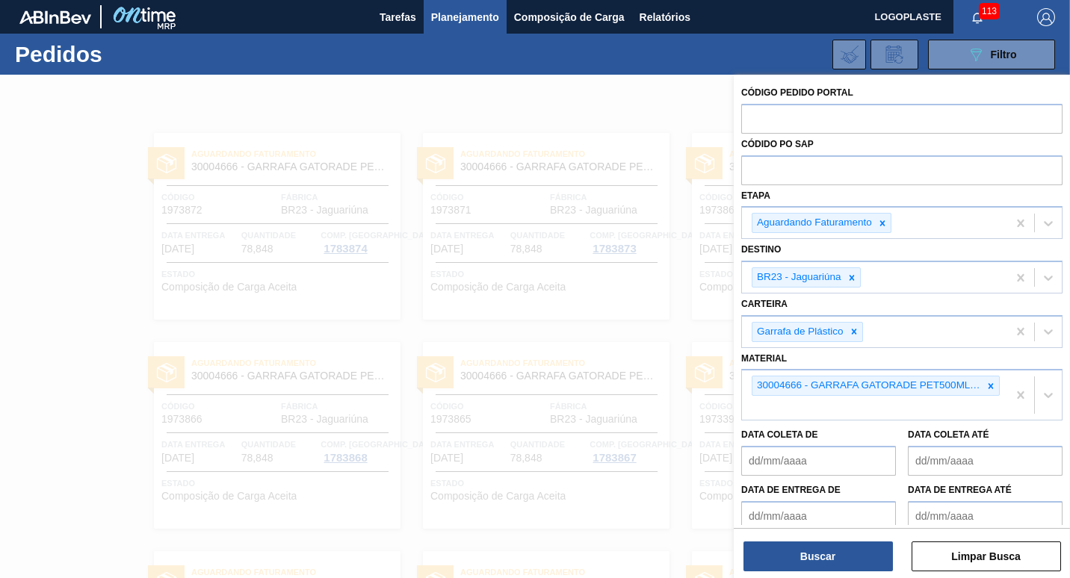
click at [616, 334] on div at bounding box center [535, 364] width 1070 height 578
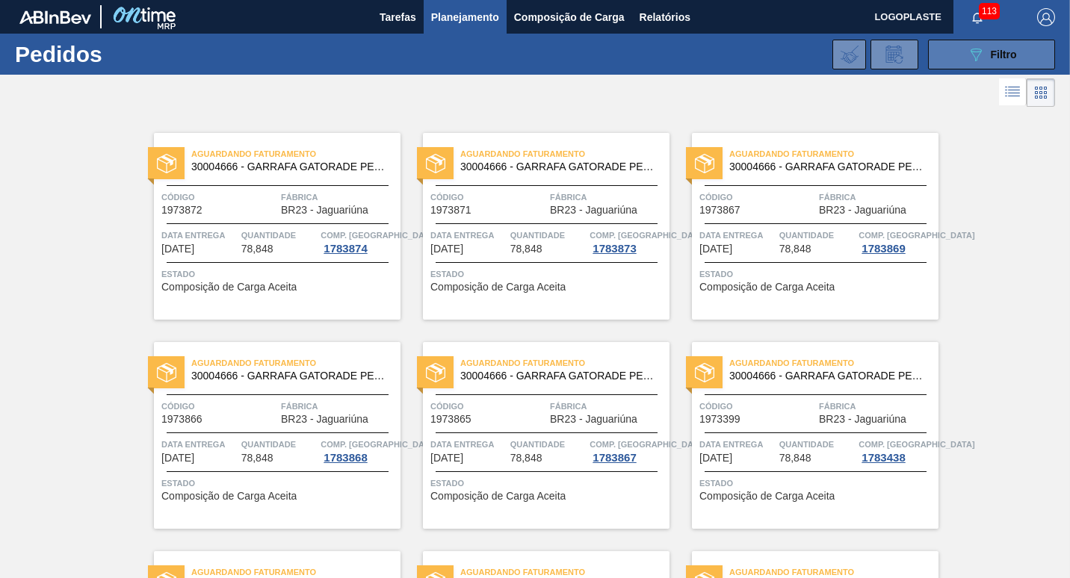
click at [981, 58] on icon "089F7B8B-B2A5-4AFE-B5C0-19BA573D28AC" at bounding box center [976, 55] width 18 height 18
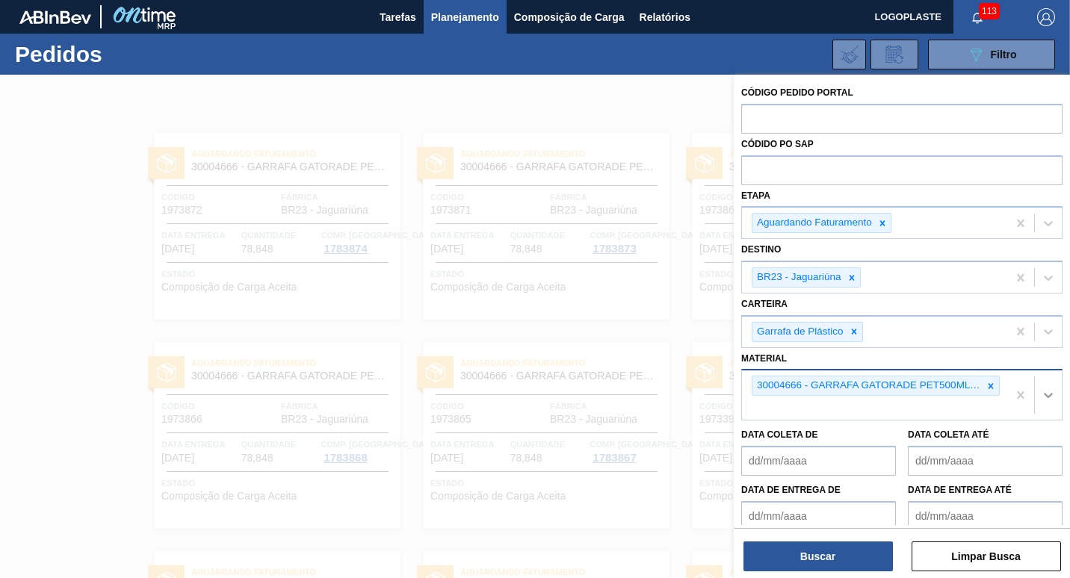
click at [1044, 392] on icon at bounding box center [1048, 395] width 15 height 15
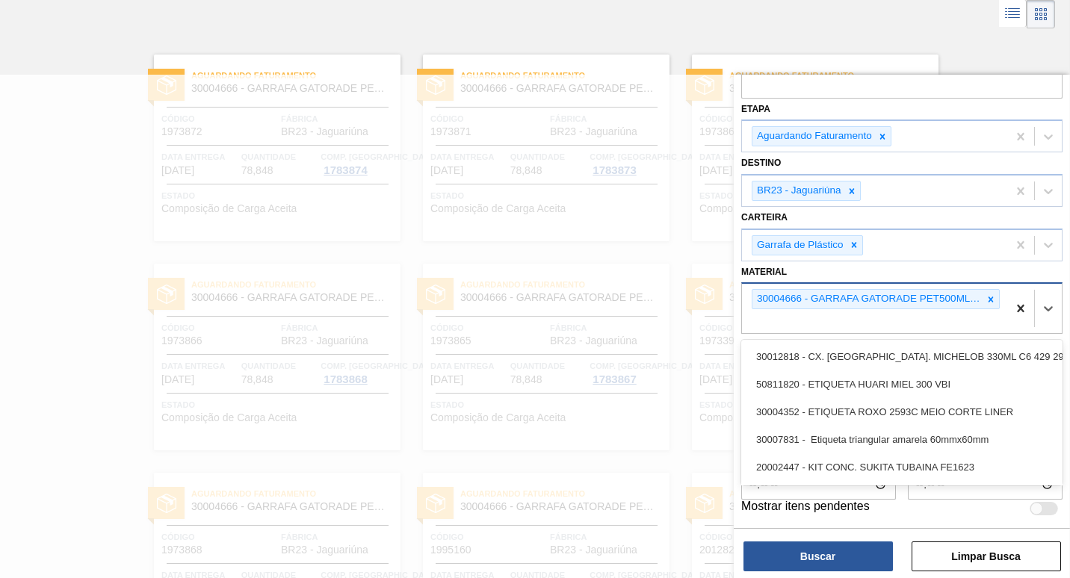
scroll to position [64, 0]
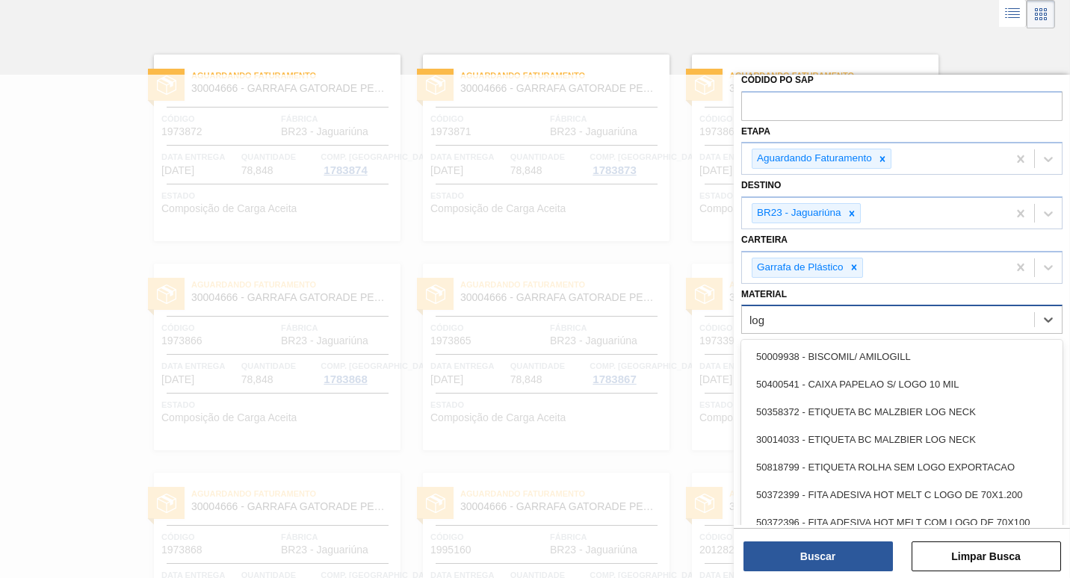
type input "logo"
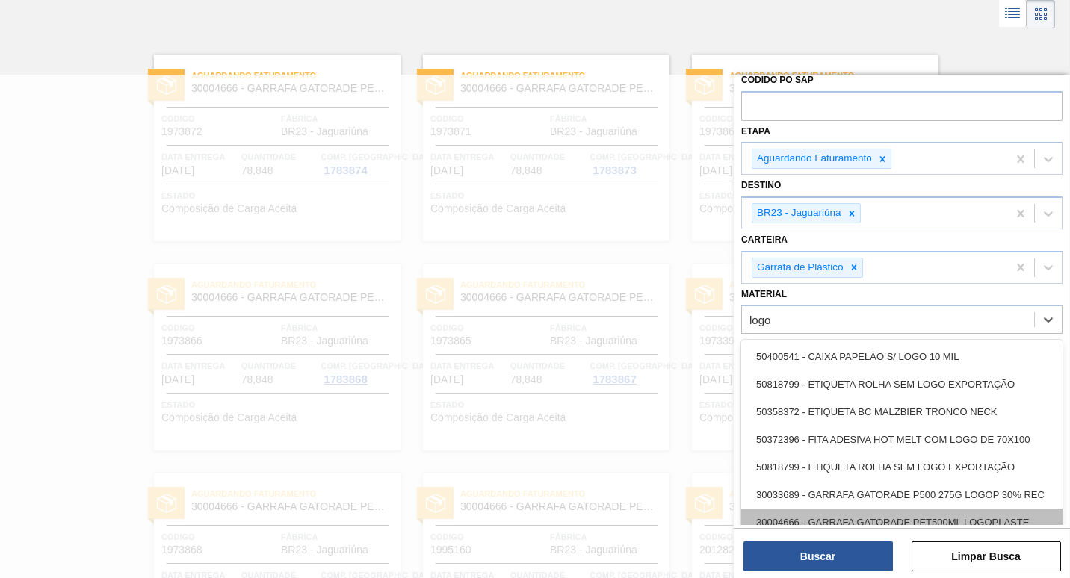
click at [929, 515] on div "30004666 - GARRAFA GATORADE PET500ML LOGOPLASTE" at bounding box center [901, 523] width 321 height 28
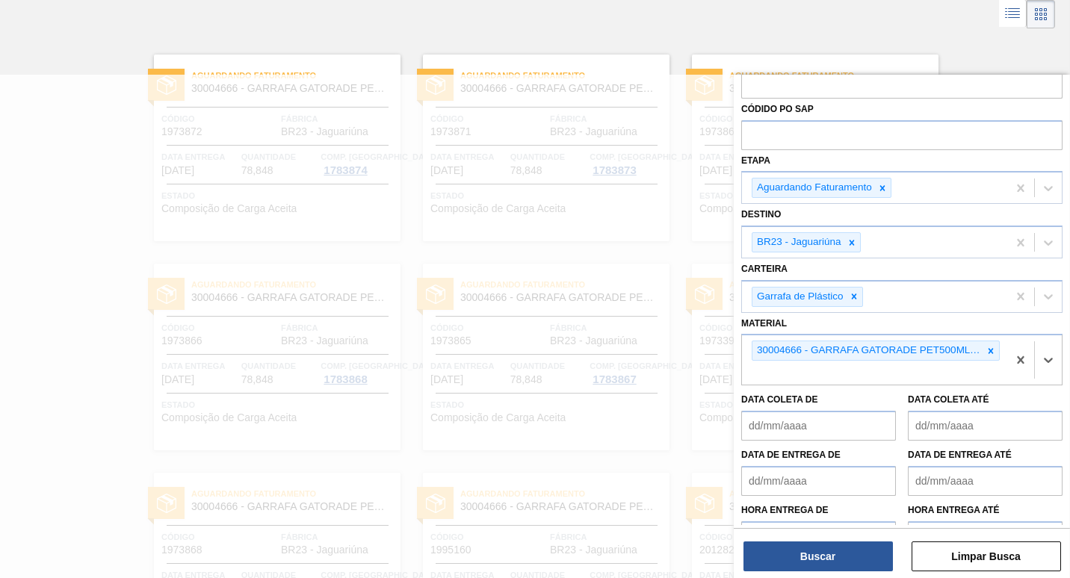
scroll to position [87, 0]
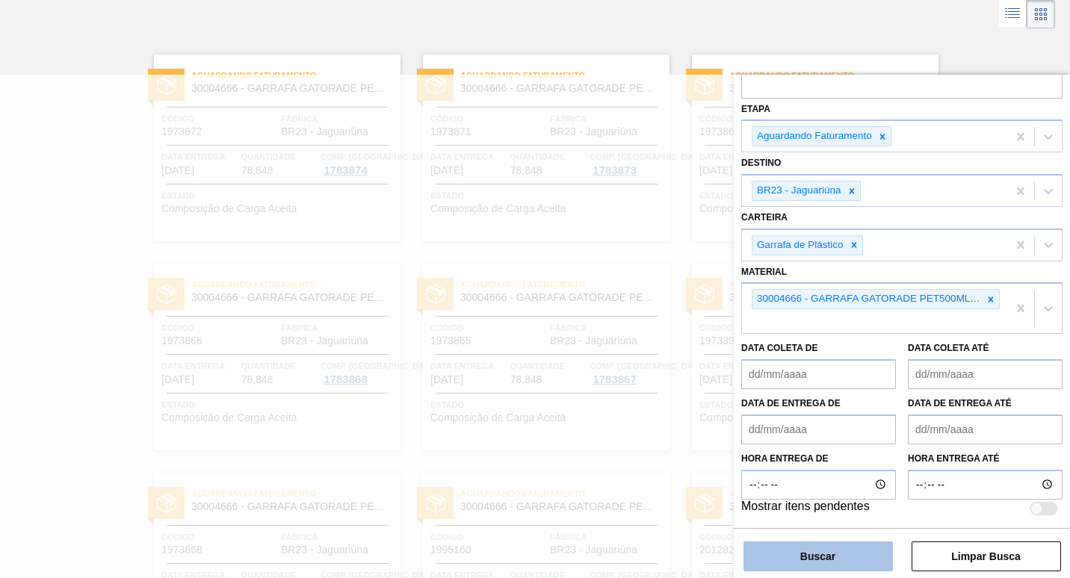
click at [817, 551] on button "Buscar" at bounding box center [817, 557] width 149 height 30
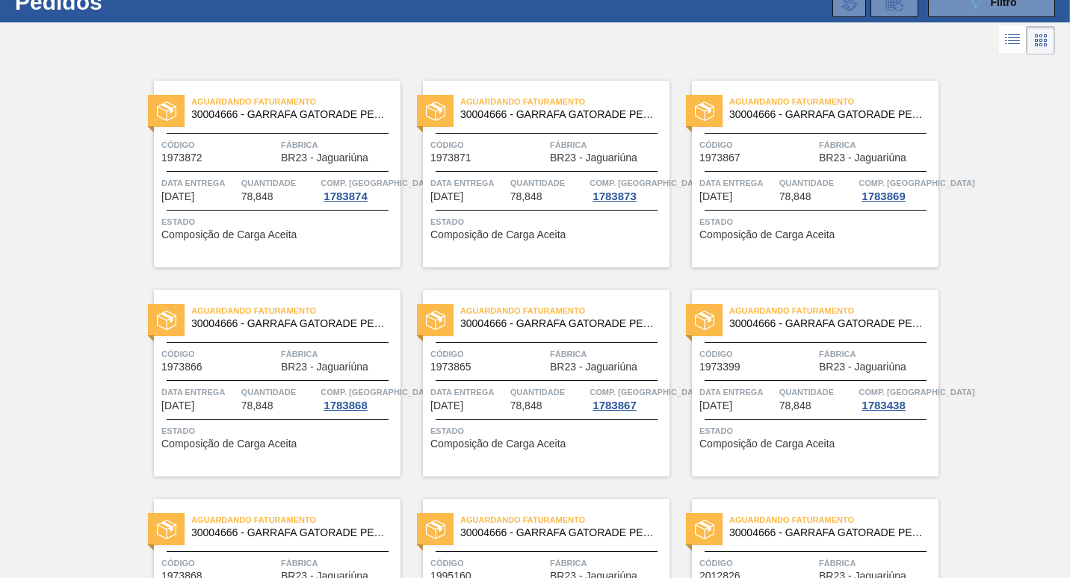
scroll to position [0, 0]
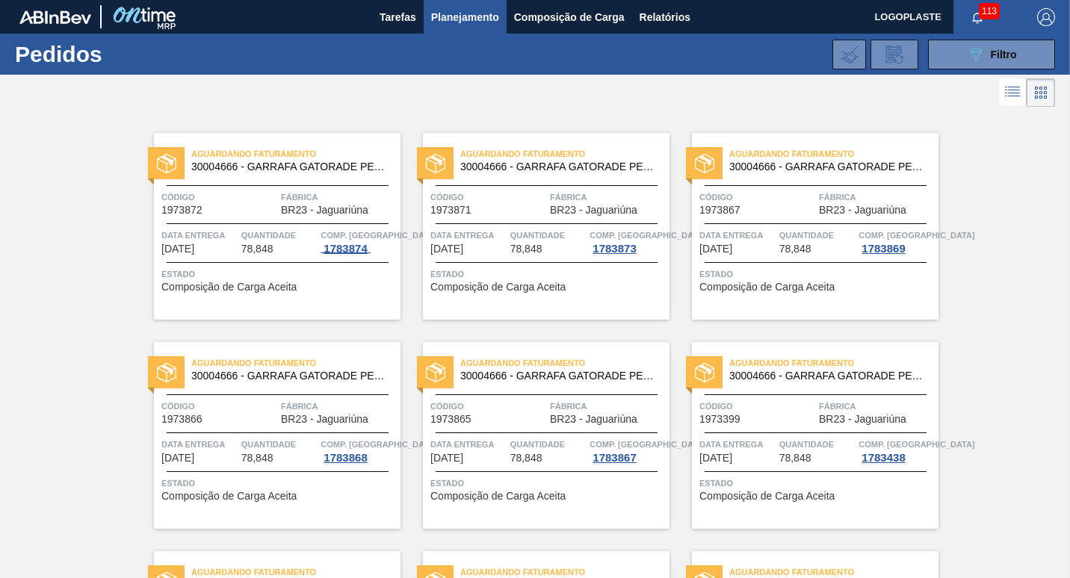
click at [353, 244] on div "1783874" at bounding box center [345, 249] width 49 height 12
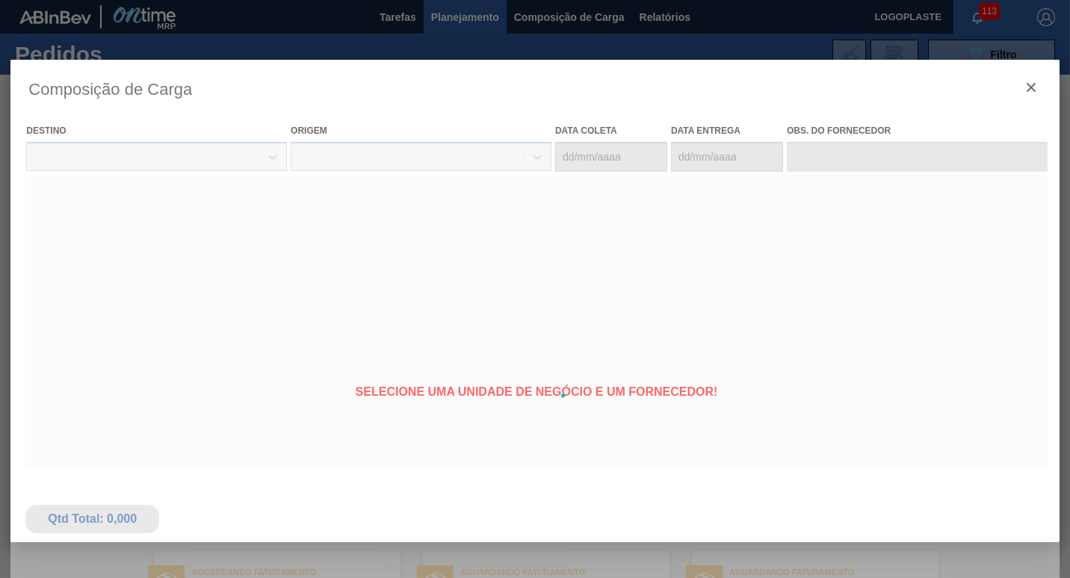
type coleta "[DATE]"
type entrega "[DATE]"
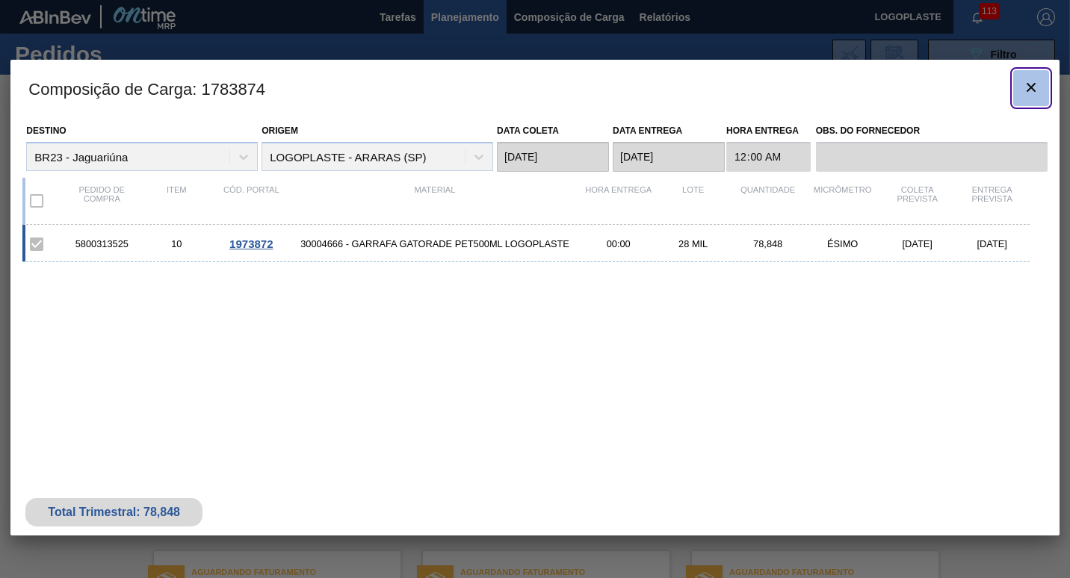
click at [1035, 90] on icon "botão de ícone" at bounding box center [1031, 87] width 9 height 9
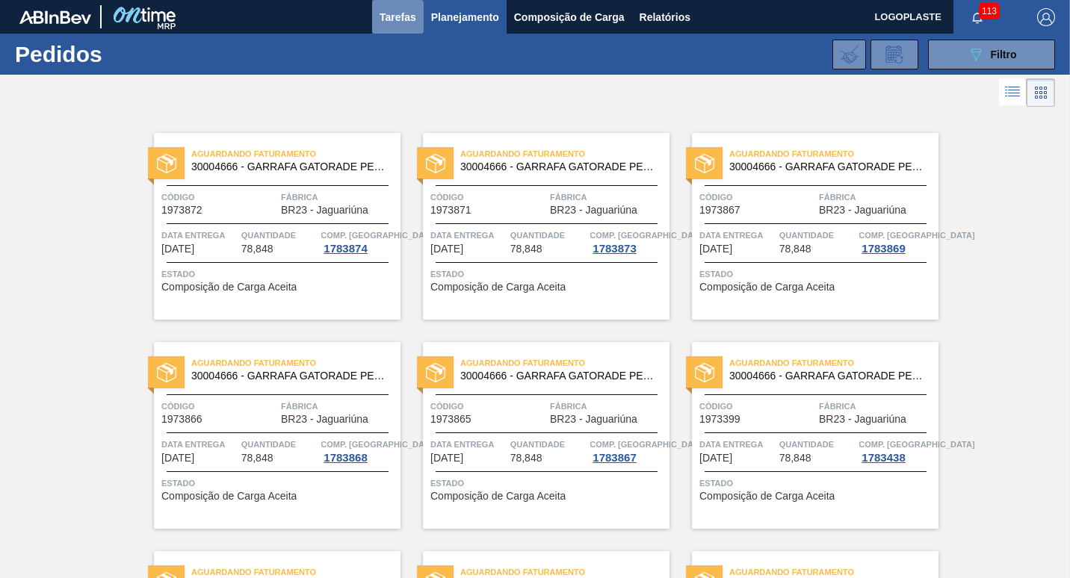
click at [409, 22] on span "Tarefas" at bounding box center [398, 17] width 37 height 18
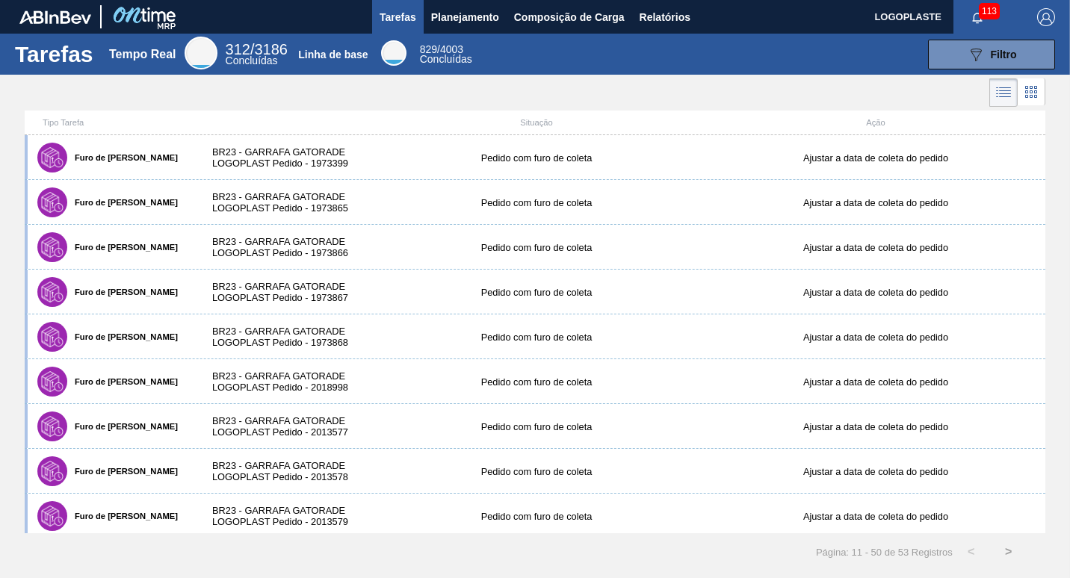
click at [1008, 553] on button ">" at bounding box center [1008, 551] width 37 height 37
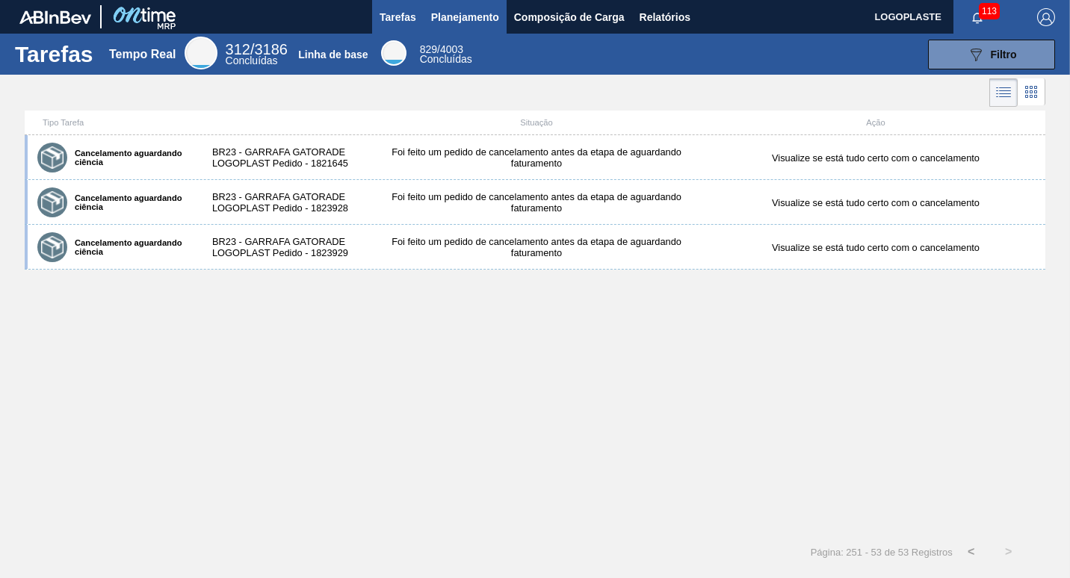
click at [461, 17] on span "Planejamento" at bounding box center [465, 17] width 68 height 18
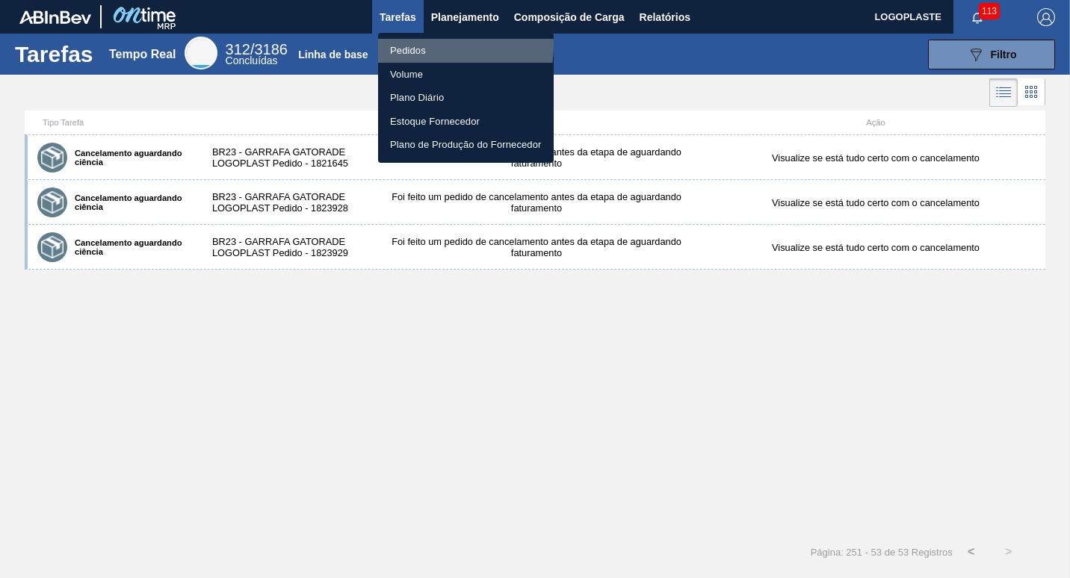
click at [414, 45] on li "Pedidos" at bounding box center [466, 51] width 176 height 24
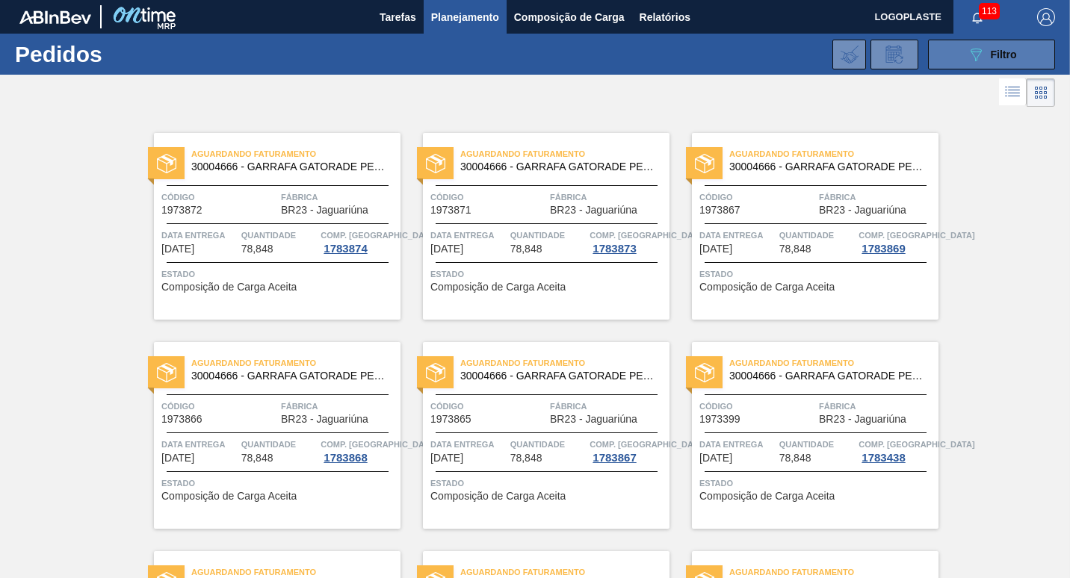
click at [968, 55] on icon "089F7B8B-B2A5-4AFE-B5C0-19BA573D28AC" at bounding box center [976, 55] width 18 height 18
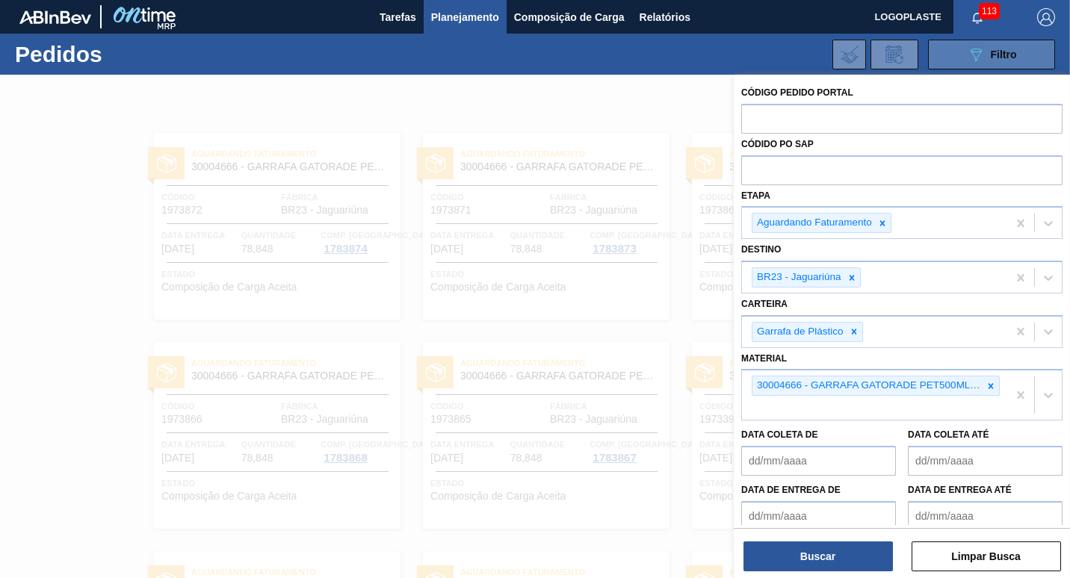
click at [968, 55] on icon "089F7B8B-B2A5-4AFE-B5C0-19BA573D28AC" at bounding box center [976, 55] width 18 height 18
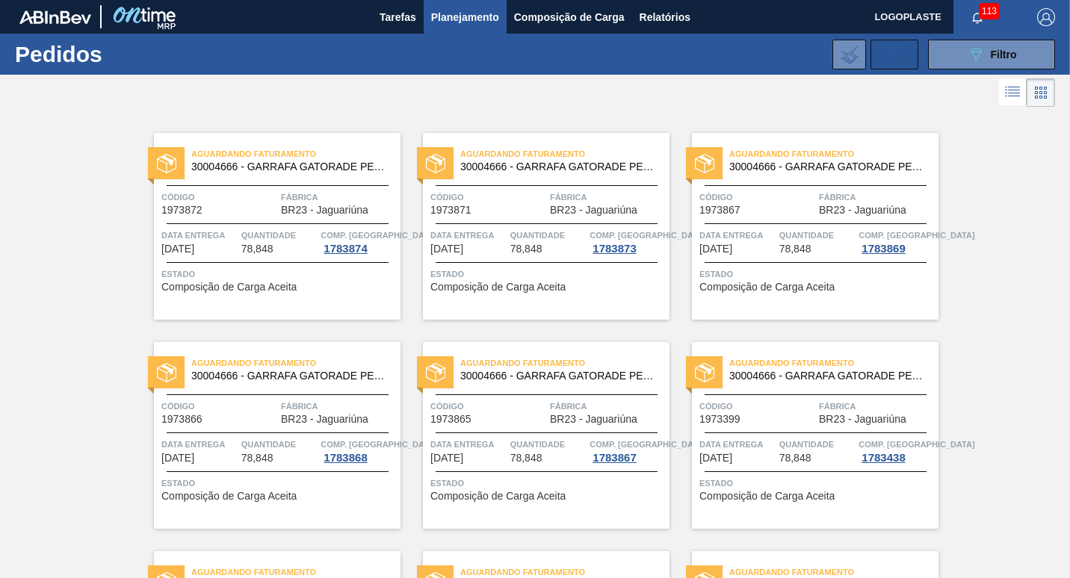
click at [900, 51] on icon at bounding box center [894, 55] width 24 height 18
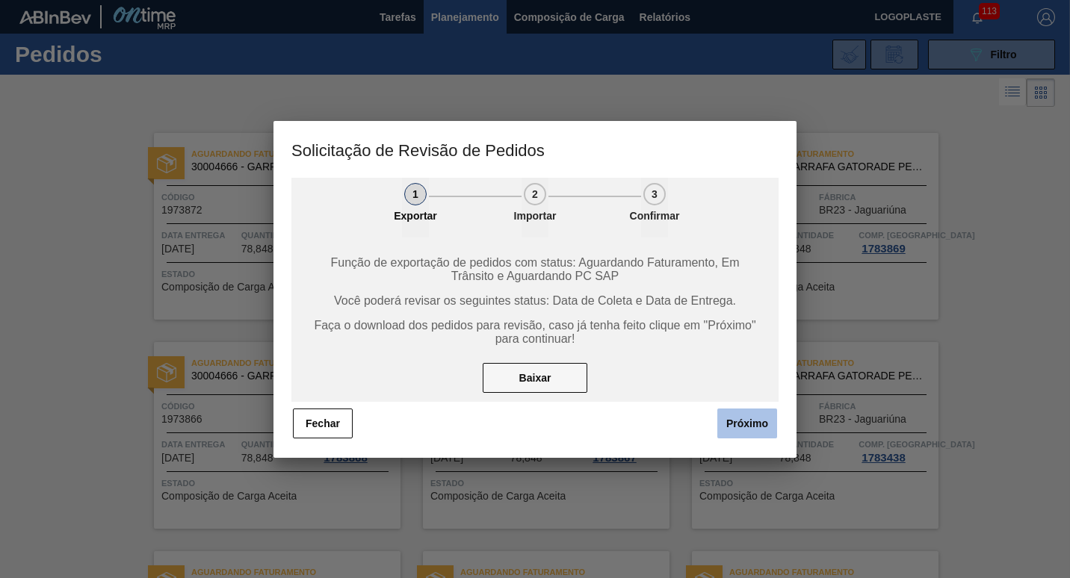
click at [749, 420] on button "Próximo" at bounding box center [747, 424] width 60 height 30
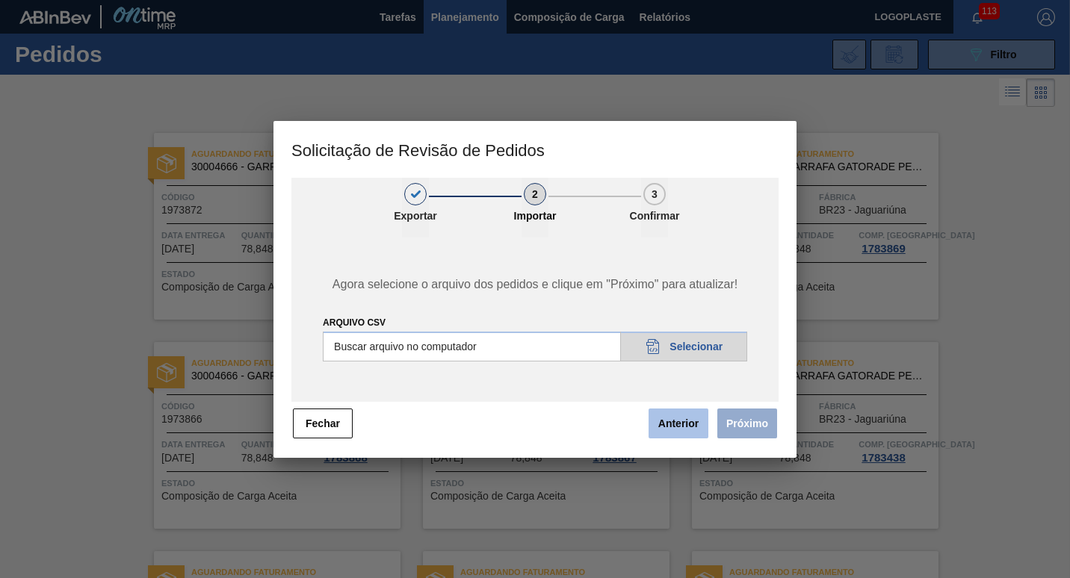
click at [699, 421] on button "Anterior" at bounding box center [678, 424] width 60 height 30
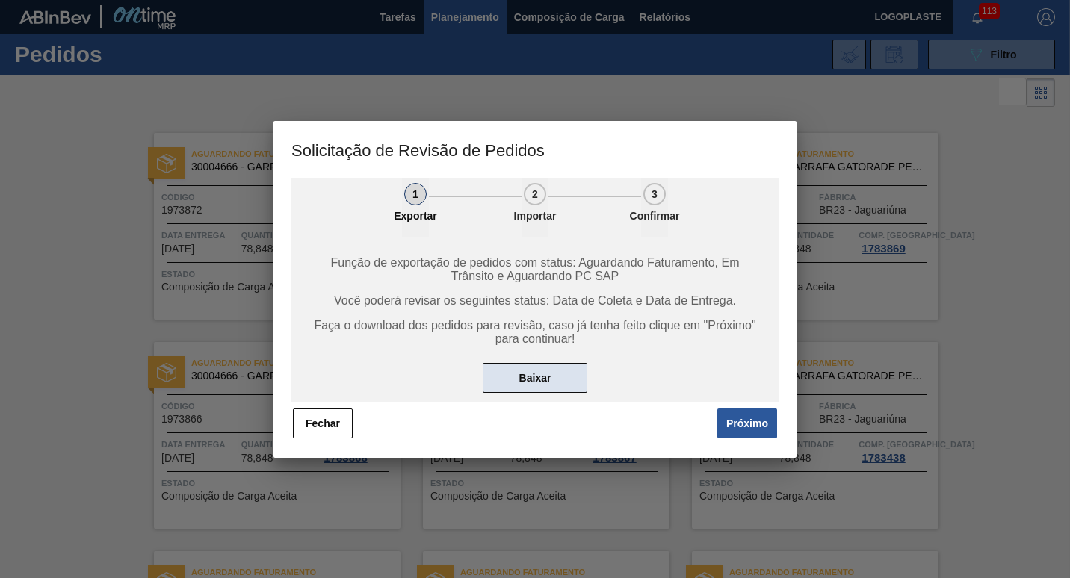
click at [508, 375] on button "Baixar" at bounding box center [535, 378] width 105 height 30
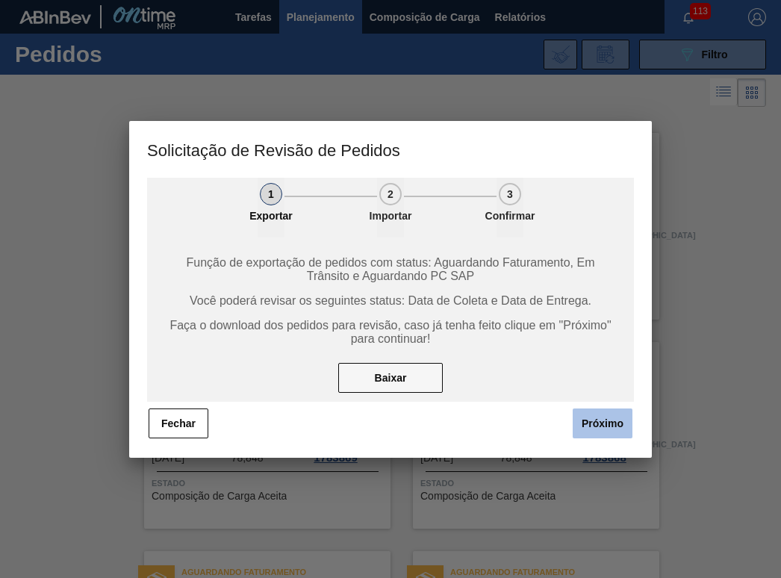
click at [595, 423] on button "Próximo" at bounding box center [603, 424] width 60 height 30
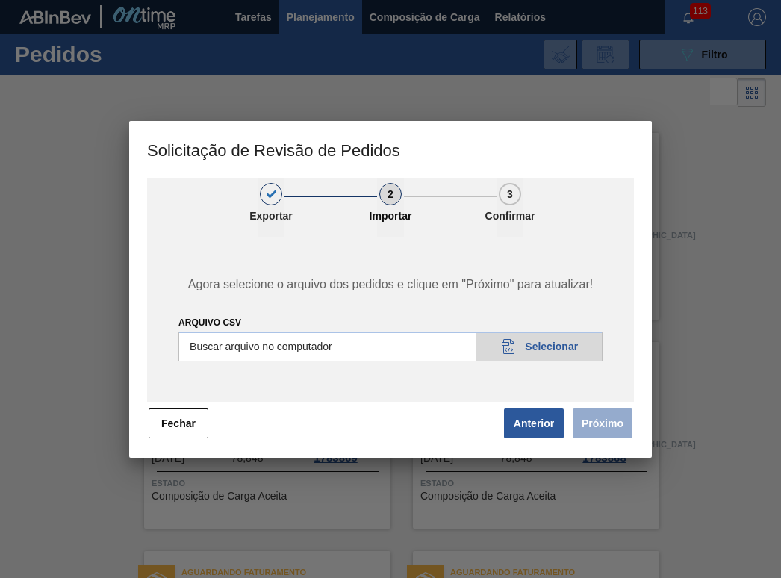
click at [557, 350] on input "Arquivo csv" at bounding box center [391, 347] width 424 height 30
click at [163, 429] on button "Fechar" at bounding box center [179, 424] width 60 height 30
